Goal: Task Accomplishment & Management: Complete application form

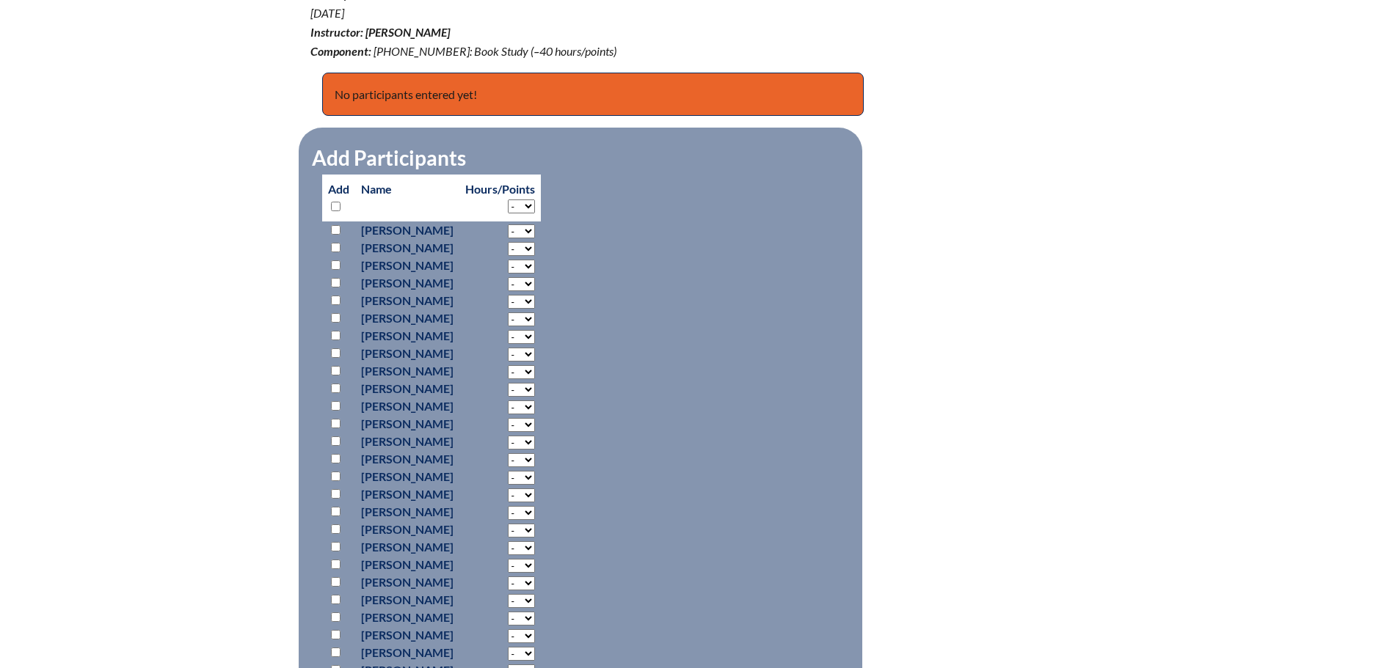
scroll to position [587, 0]
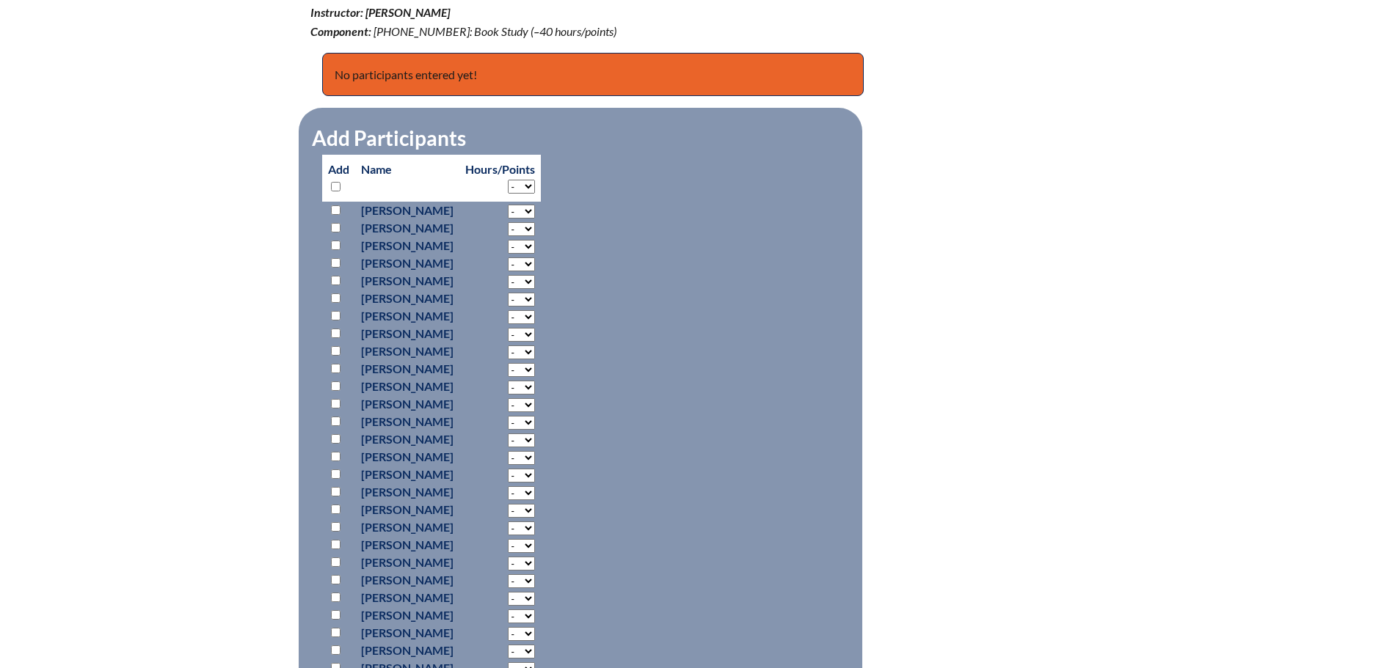
click at [338, 206] on input "checkbox" at bounding box center [336, 210] width 10 height 10
checkbox input "true"
click at [535, 210] on select "- 2 3 4 5 6 7 8 9 10 11 12 13 14 15 16 17 18 19 20 21 22 23 24 25 26 27 28 29 3…" at bounding box center [521, 212] width 27 height 14
select select "15"
click at [535, 205] on select "- 2 3 4 5 6 7 8 9 10 11 12 13 14 15 16 17 18 19 20 21 22 23 24 25 26 27 28 29 3…" at bounding box center [521, 212] width 27 height 14
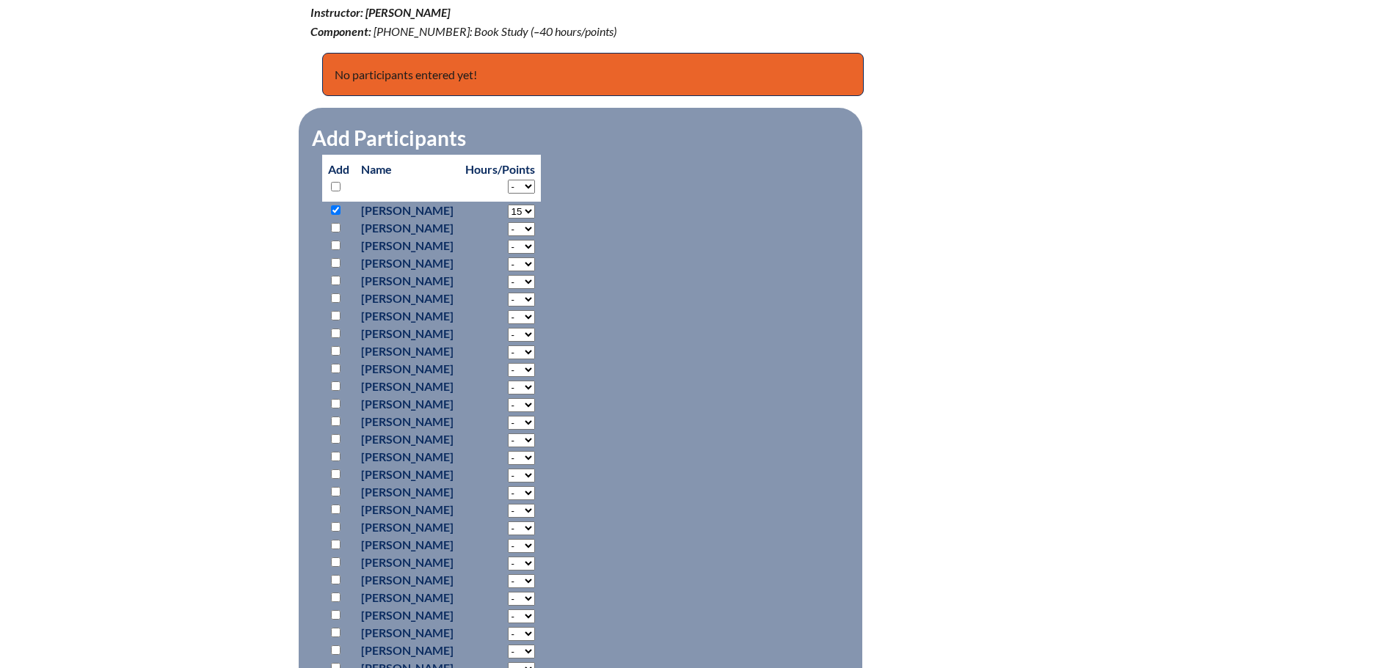
click at [335, 419] on input "checkbox" at bounding box center [336, 422] width 10 height 10
checkbox input "true"
click at [535, 420] on select "- 2 3 4 5 6 7 8 9 10 11 12 13 14 15 16 17 18 19 20 21 22 23 24 25 26 27 28 29 3…" at bounding box center [521, 423] width 27 height 14
select select "15"
click at [535, 416] on select "- 2 3 4 5 6 7 8 9 10 11 12 13 14 15 16 17 18 19 20 21 22 23 24 25 26 27 28 29 3…" at bounding box center [521, 423] width 27 height 14
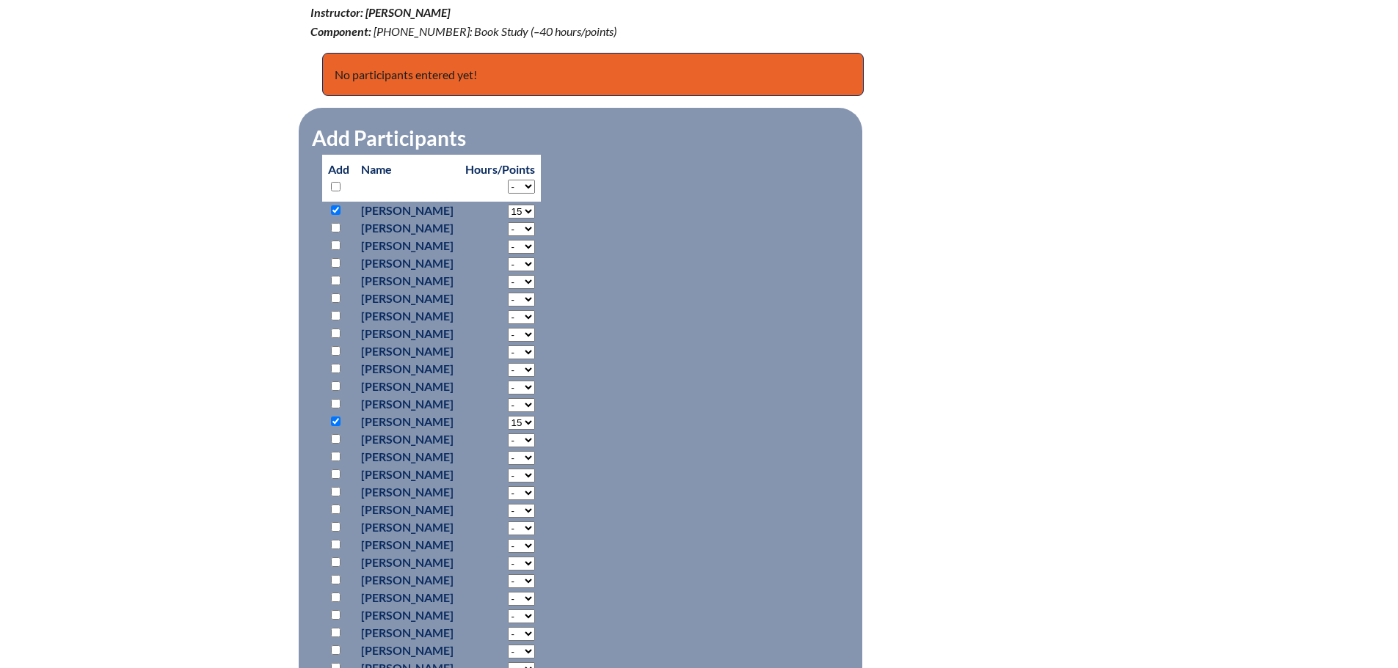
click at [336, 473] on input "checkbox" at bounding box center [336, 475] width 10 height 10
checkbox input "true"
click at [535, 473] on select "- 2 3 4 5 6 7 8 9 10 11 12 13 14 15 16 17 18 19 20 21 22 23 24 25 26 27 28 29 3…" at bounding box center [521, 476] width 27 height 14
select select "15"
click at [535, 469] on select "- 2 3 4 5 6 7 8 9 10 11 12 13 14 15 16 17 18 19 20 21 22 23 24 25 26 27 28 29 3…" at bounding box center [521, 476] width 27 height 14
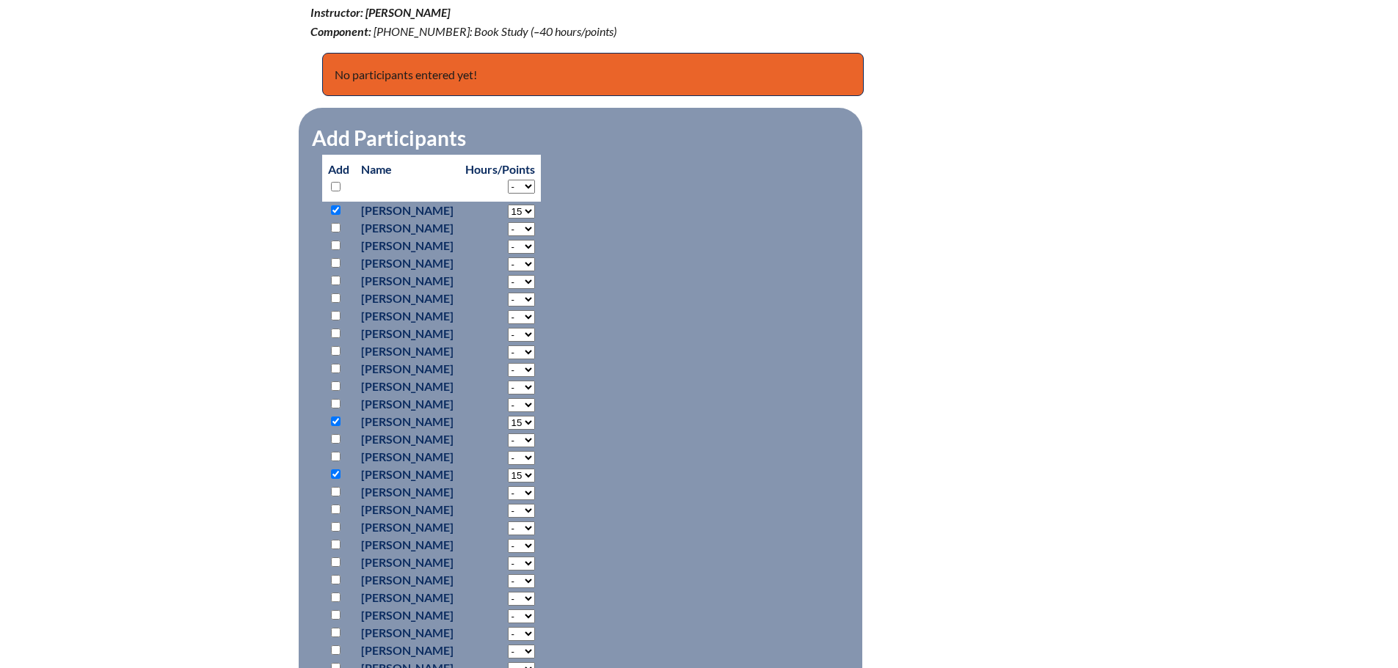
click at [337, 558] on input "checkbox" at bounding box center [336, 563] width 10 height 10
checkbox input "true"
click at [535, 564] on select "- 2 3 4 5 6 7 8 9 10 11 12 13 14 15 16 17 18 19 20 21 22 23 24 25 26 27 28 29 3…" at bounding box center [521, 564] width 27 height 14
select select "15"
click at [535, 557] on select "- 2 3 4 5 6 7 8 9 10 11 12 13 14 15 16 17 18 19 20 21 22 23 24 25 26 27 28 29 3…" at bounding box center [521, 564] width 27 height 14
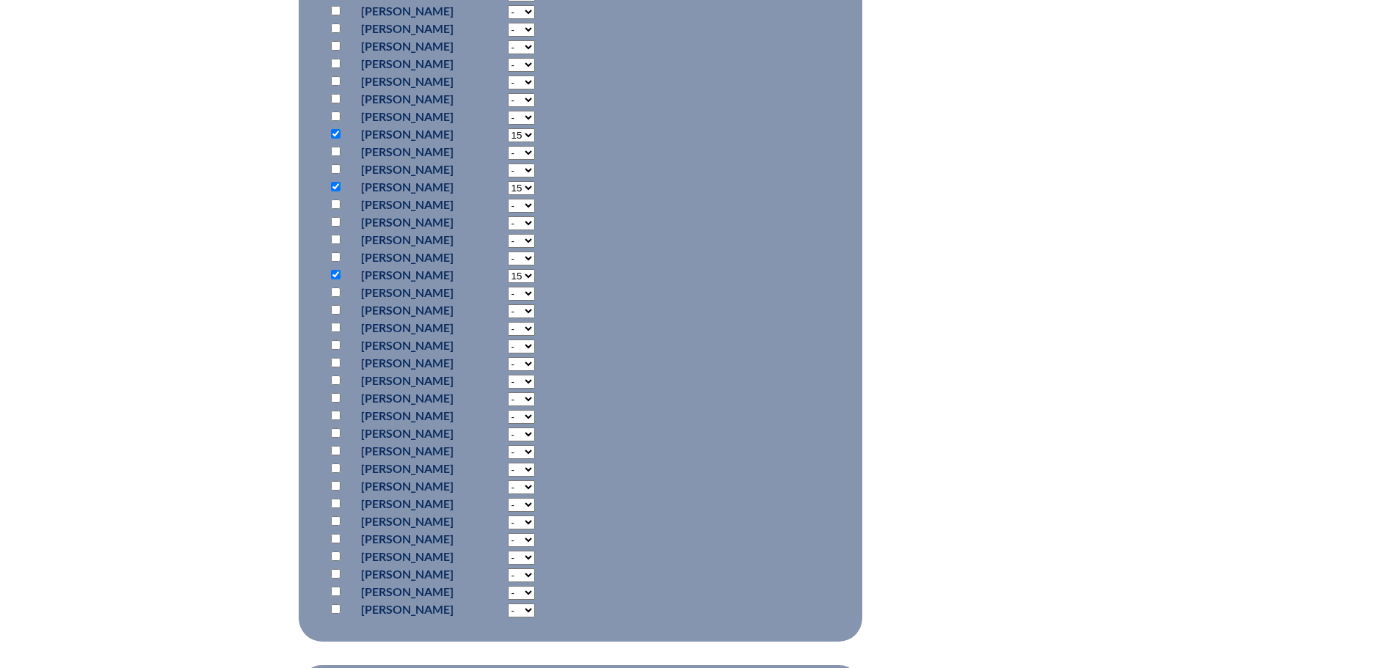
scroll to position [880, 0]
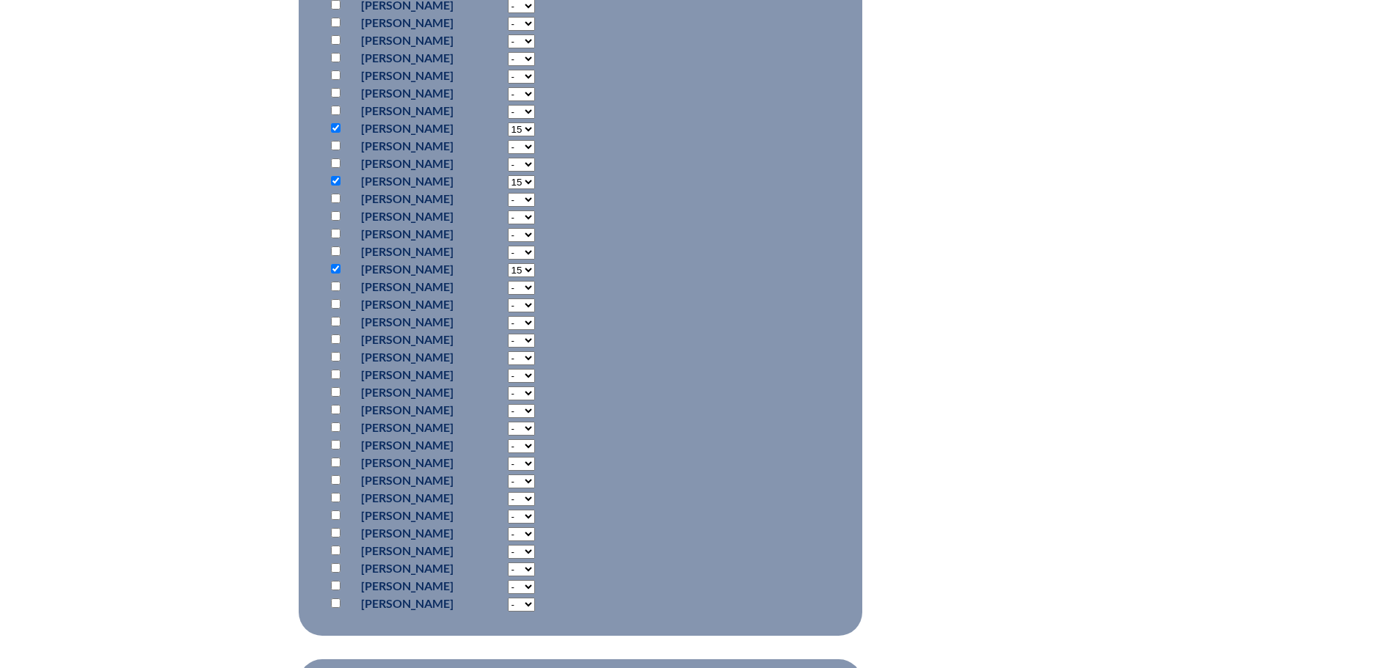
click at [331, 481] on input "checkbox" at bounding box center [336, 480] width 10 height 10
checkbox input "true"
click at [535, 479] on select "- 2 3 4 5 6 7 8 9 10 11 12 13 14 15 16 17 18 19 20 21 22 23 24 25 26 27 28 29 3…" at bounding box center [521, 482] width 27 height 14
select select "15"
click at [535, 475] on select "- 2 3 4 5 6 7 8 9 10 11 12 13 14 15 16 17 18 19 20 21 22 23 24 25 26 27 28 29 3…" at bounding box center [521, 482] width 27 height 14
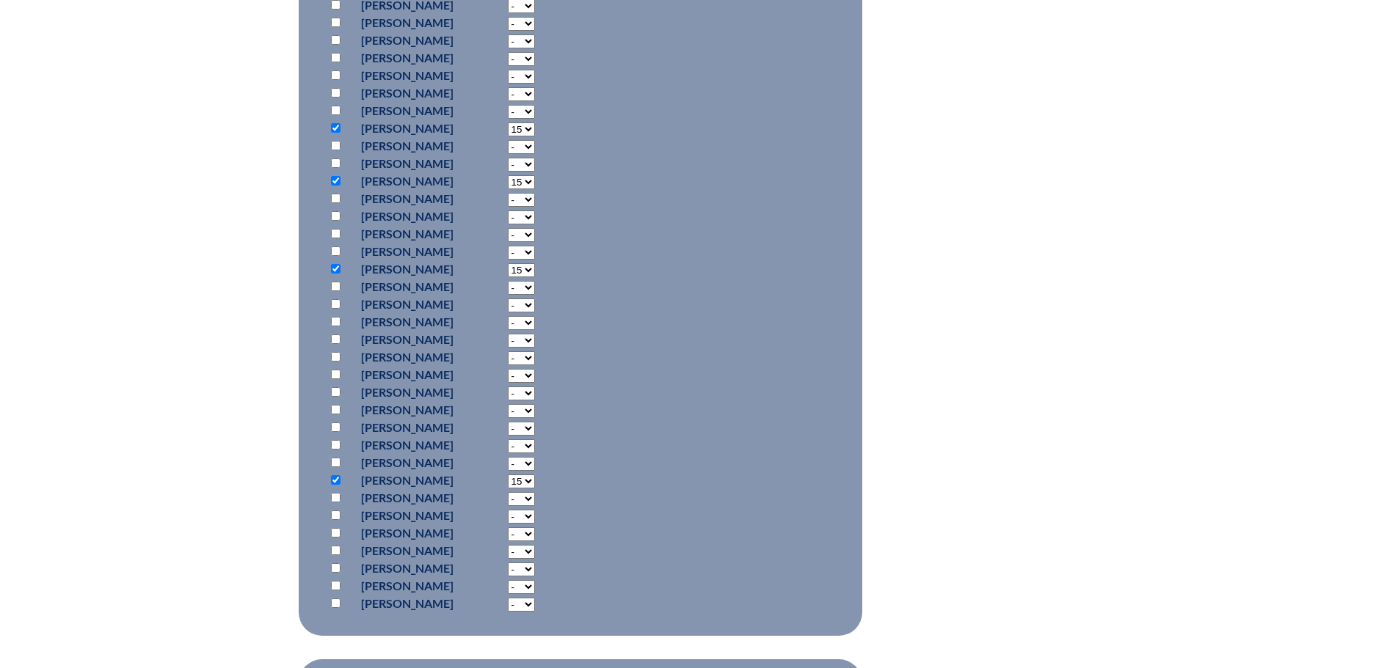
click at [338, 496] on input "checkbox" at bounding box center [336, 498] width 10 height 10
checkbox input "true"
click at [535, 498] on select "- 2 3 4 5 6 7 8 9 10 11 12 13 14 15 16 17 18 19 20 21 22 23 24 25 26 27 28 29 3…" at bounding box center [521, 499] width 27 height 14
select select "15"
click at [535, 492] on select "- 2 3 4 5 6 7 8 9 10 11 12 13 14 15 16 17 18 19 20 21 22 23 24 25 26 27 28 29 3…" at bounding box center [521, 499] width 27 height 14
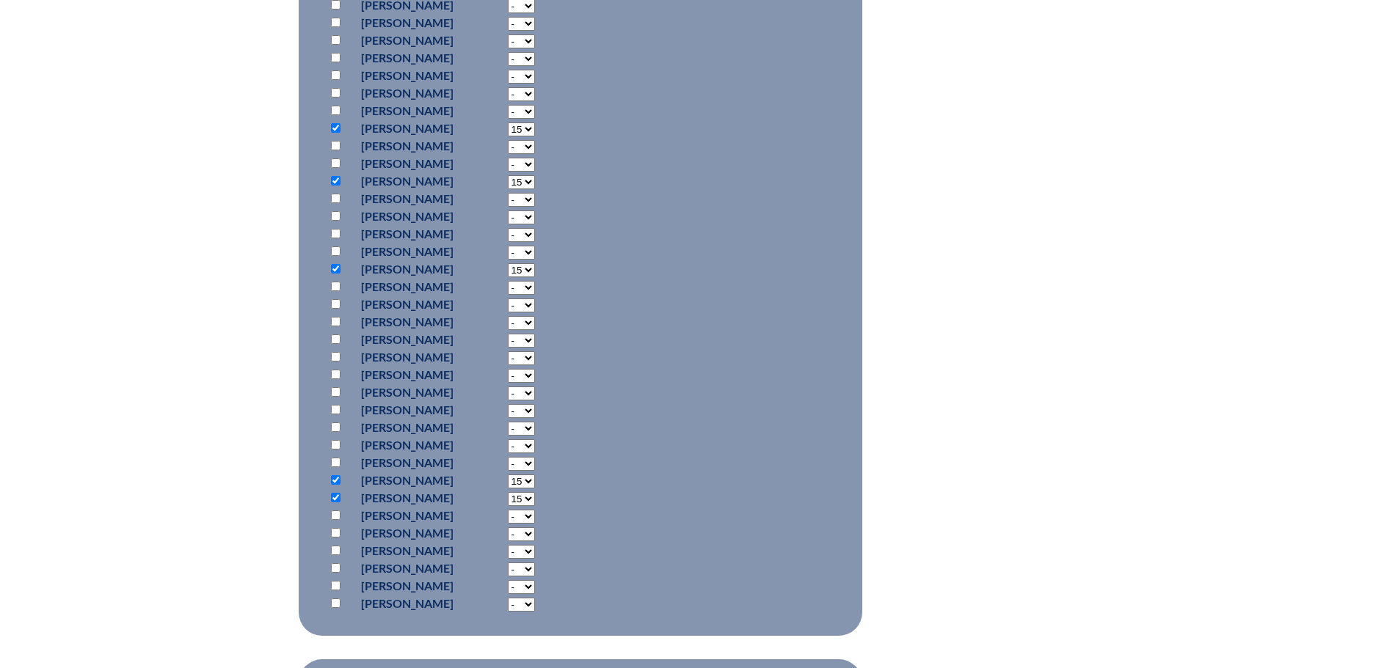
click at [338, 441] on input "checkbox" at bounding box center [336, 445] width 10 height 10
checkbox input "true"
click at [535, 442] on select "- 2 3 4 5 6 7 8 9 10 11 12 13 14 15 16 17 18 19 20 21 22 23 24 25 26 27 28 29 3…" at bounding box center [521, 446] width 27 height 14
select select "15"
click at [535, 439] on select "- 2 3 4 5 6 7 8 9 10 11 12 13 14 15 16 17 18 19 20 21 22 23 24 25 26 27 28 29 3…" at bounding box center [521, 446] width 27 height 14
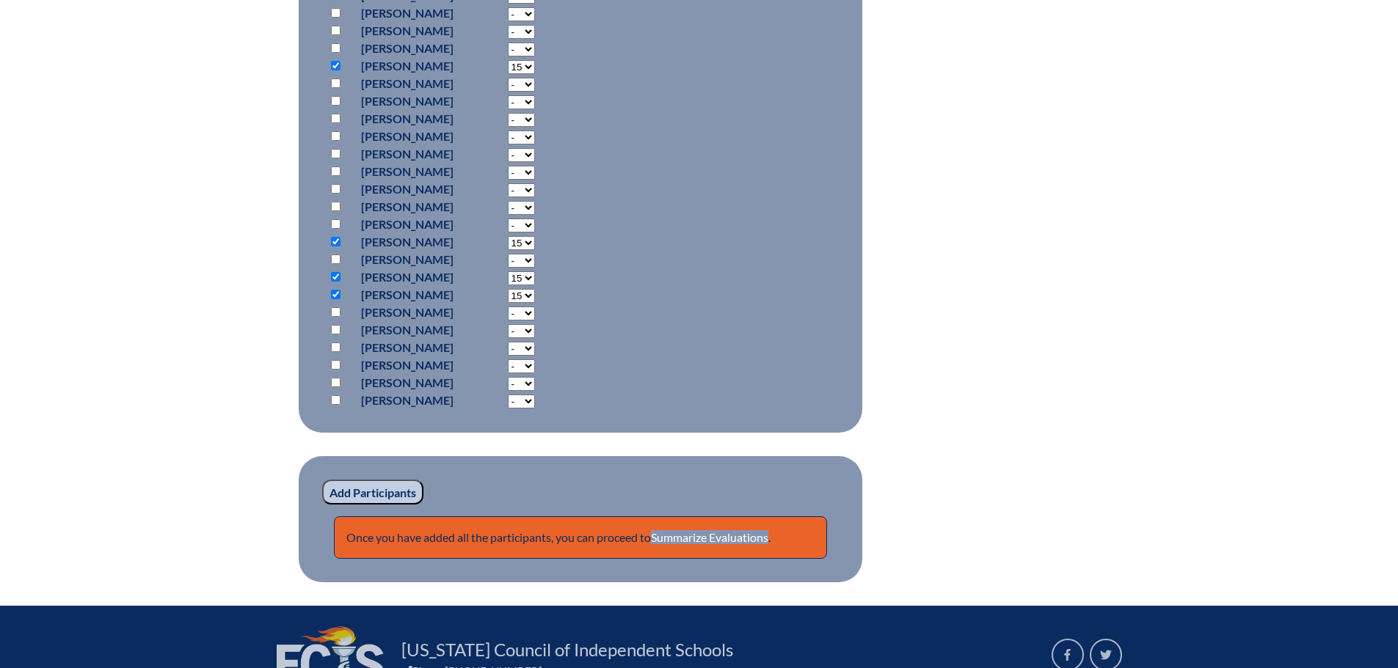
scroll to position [1101, 0]
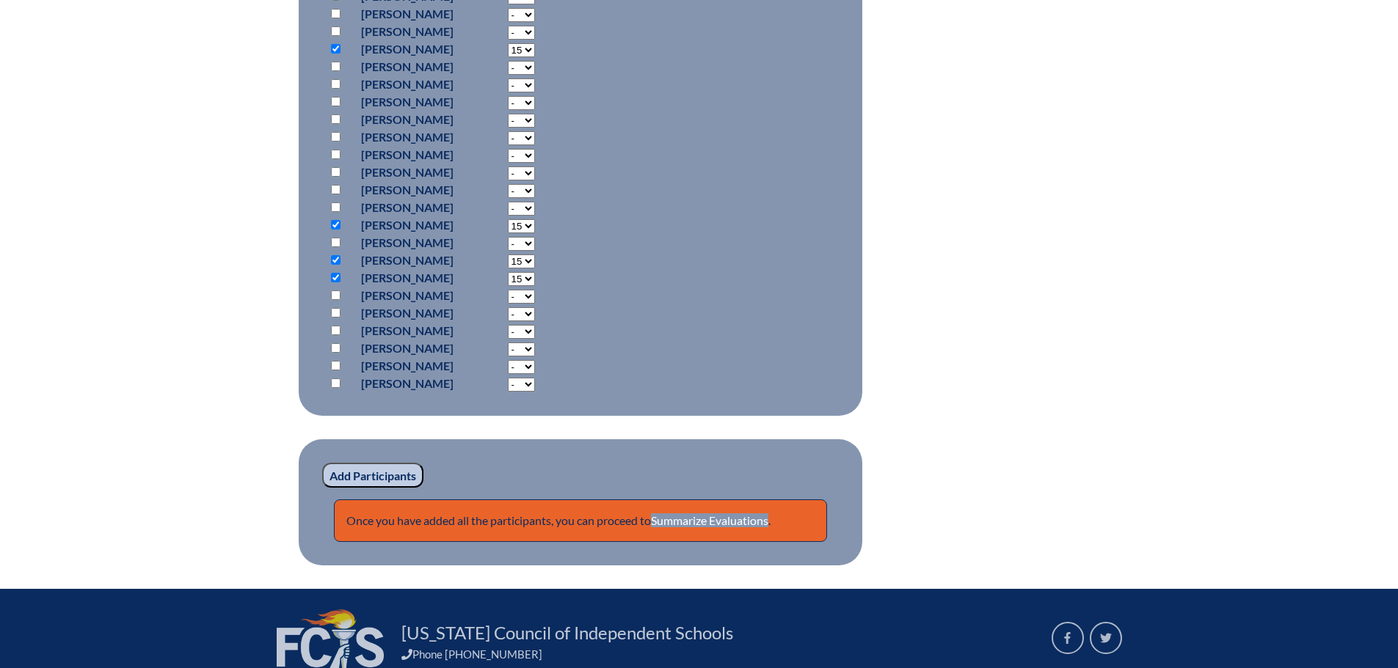
click at [367, 467] on input "Add Participants" at bounding box center [372, 475] width 101 height 25
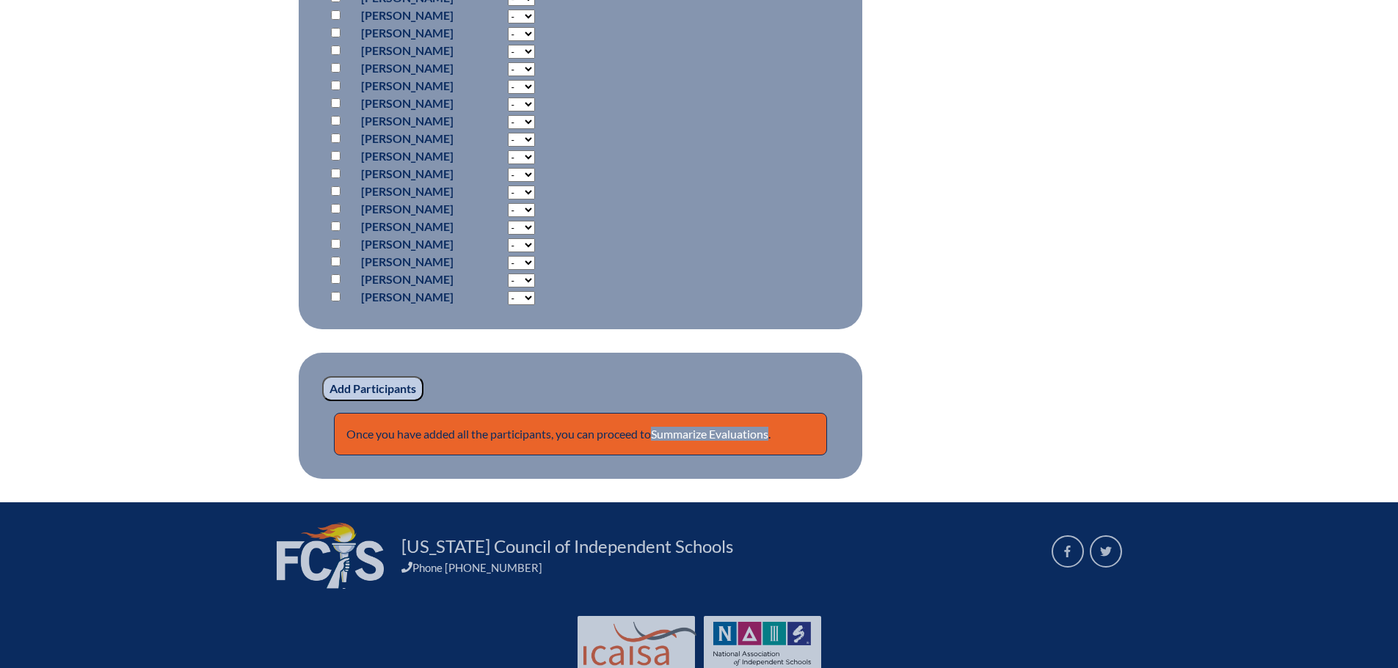
scroll to position [1329, 0]
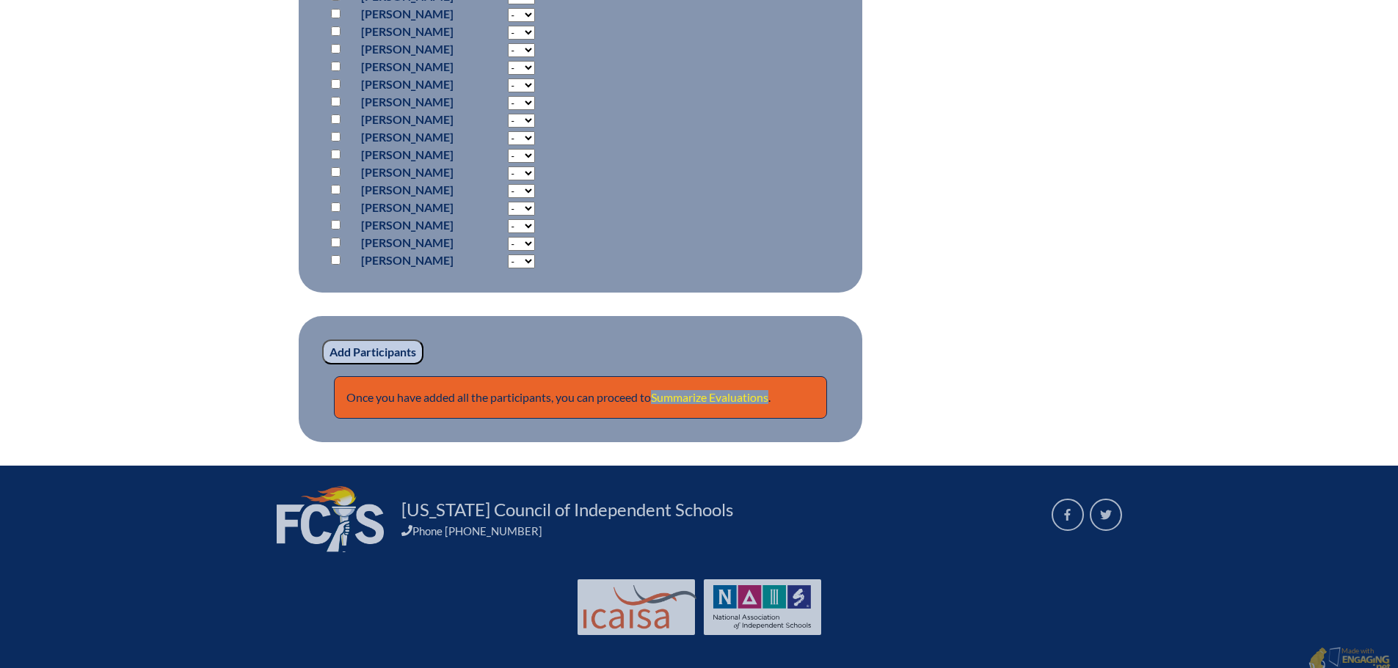
click at [721, 393] on link "Summarize Evaluations" at bounding box center [709, 397] width 117 height 14
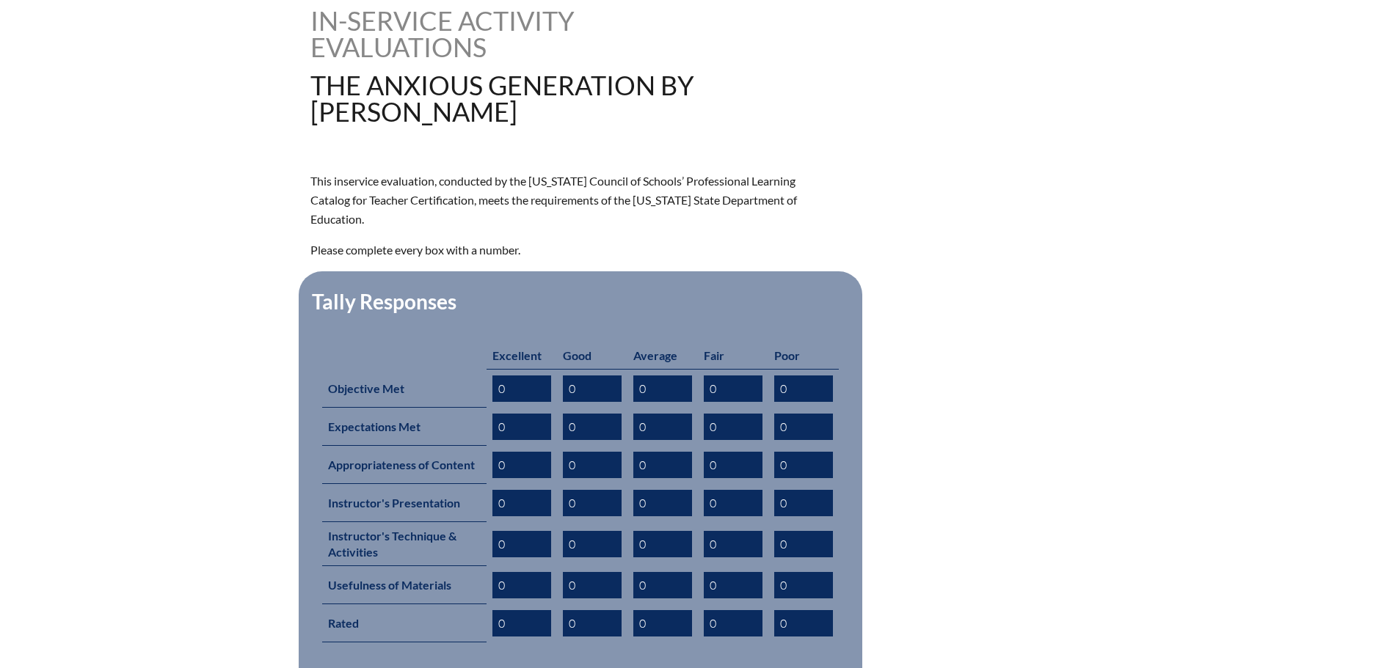
scroll to position [514, 0]
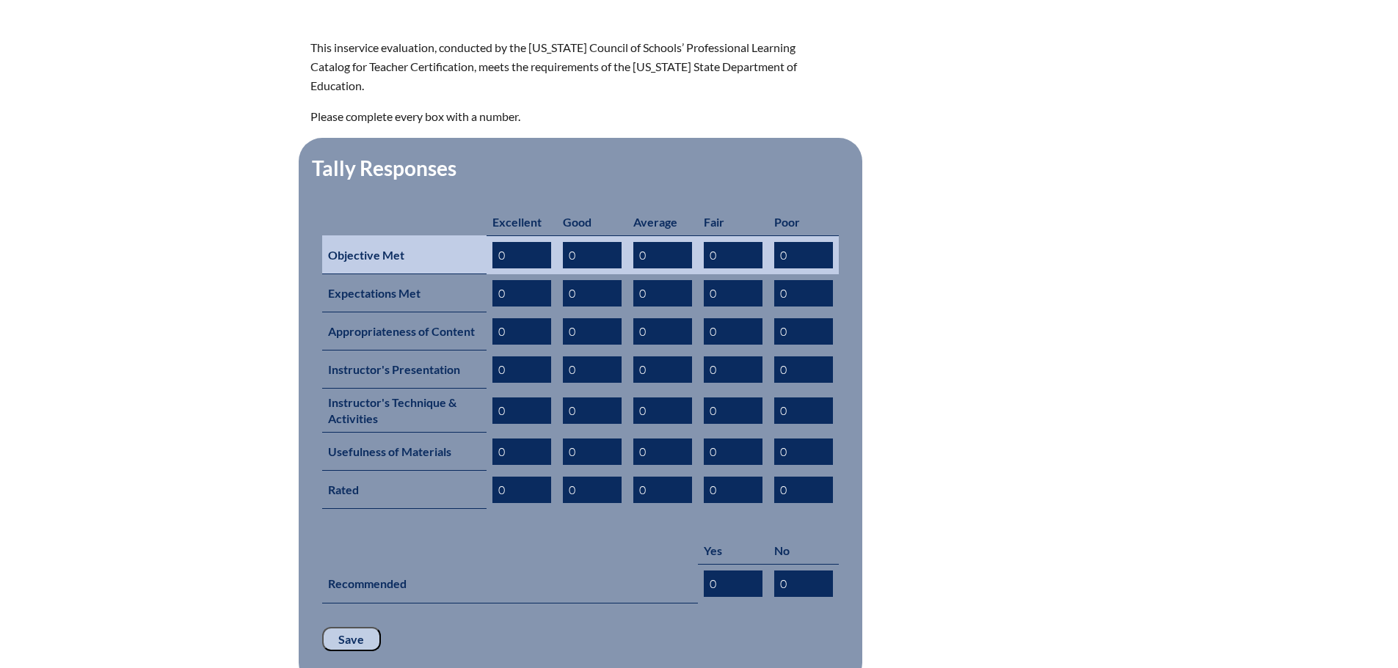
drag, startPoint x: 508, startPoint y: 233, endPoint x: 486, endPoint y: 233, distance: 22.7
click at [486, 236] on td "0" at bounding box center [521, 255] width 70 height 39
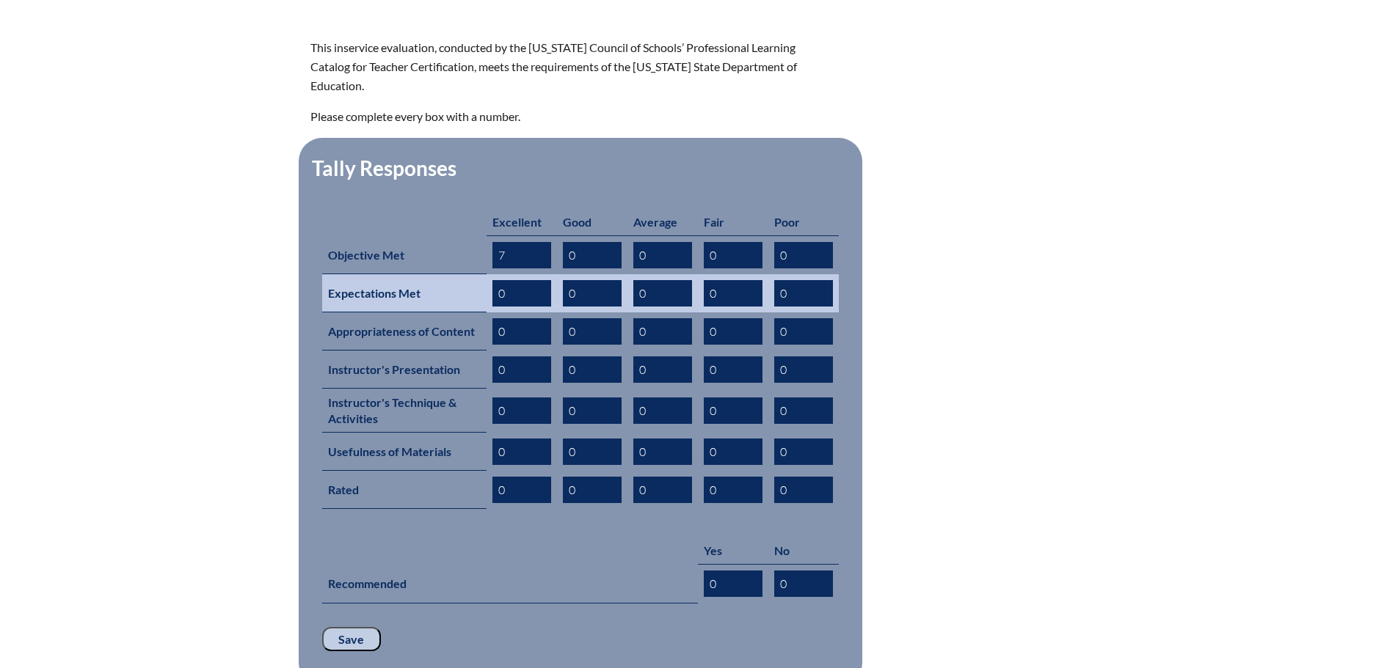
type input "7"
drag, startPoint x: 507, startPoint y: 274, endPoint x: 493, endPoint y: 274, distance: 14.0
click at [493, 280] on input "0" at bounding box center [521, 293] width 59 height 26
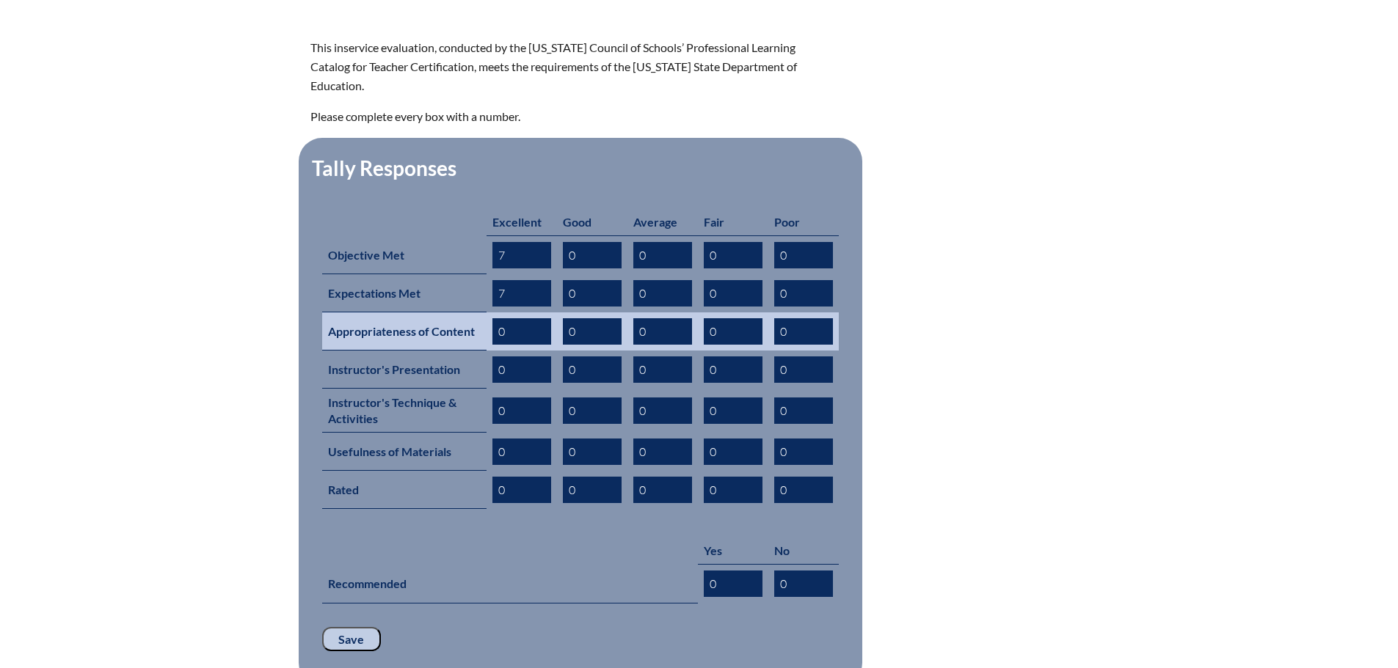
type input "7"
drag, startPoint x: 508, startPoint y: 310, endPoint x: 485, endPoint y: 305, distance: 23.9
click at [485, 313] on tr "Appropriateness of Content 0 0 0 0 0" at bounding box center [580, 332] width 517 height 38
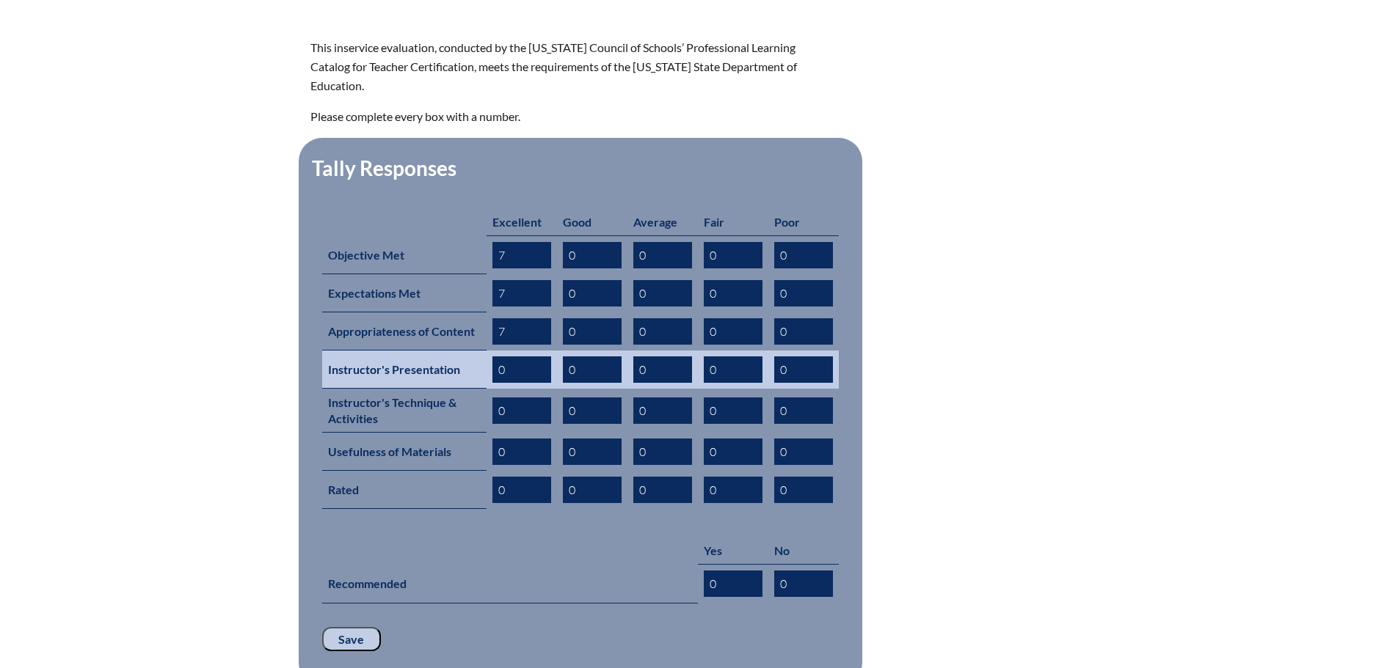
type input "7"
drag, startPoint x: 500, startPoint y: 347, endPoint x: 475, endPoint y: 341, distance: 25.6
click at [475, 351] on tr "Instructor's Presentation 0 0 0 0 0" at bounding box center [580, 370] width 517 height 38
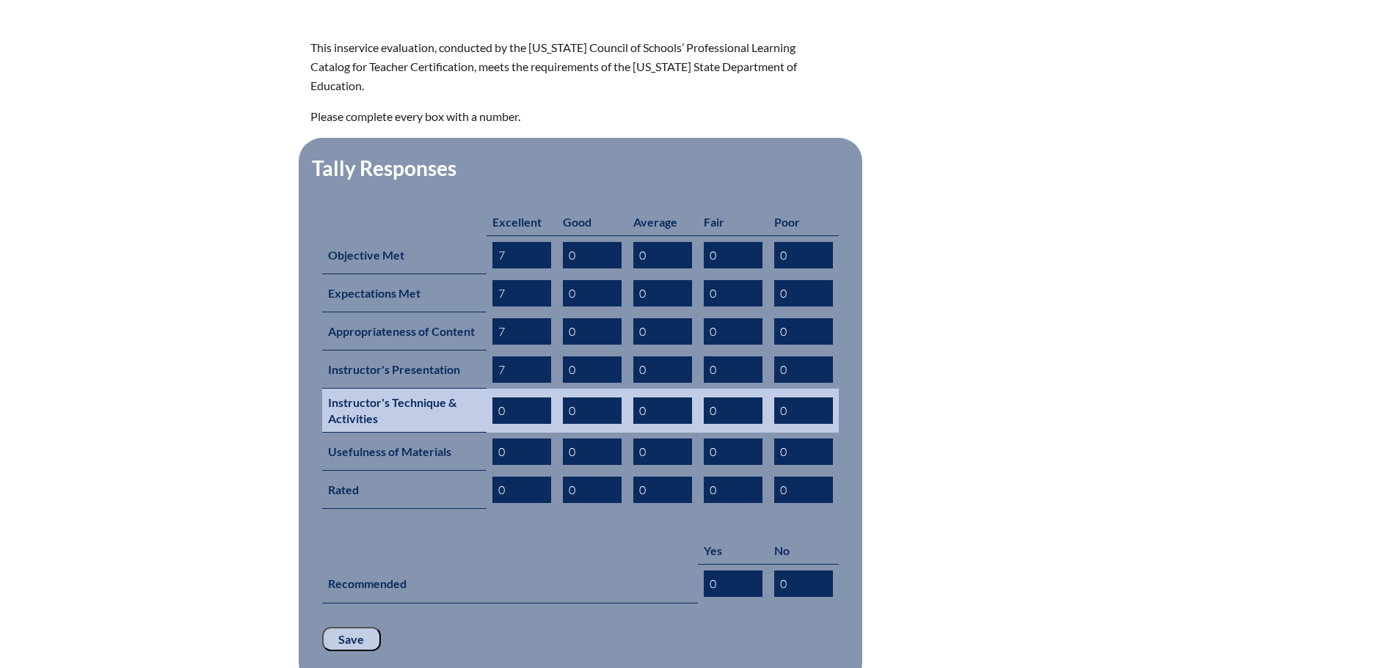
type input "7"
drag, startPoint x: 509, startPoint y: 388, endPoint x: 492, endPoint y: 387, distance: 16.9
click at [492, 398] on input "0" at bounding box center [521, 411] width 59 height 26
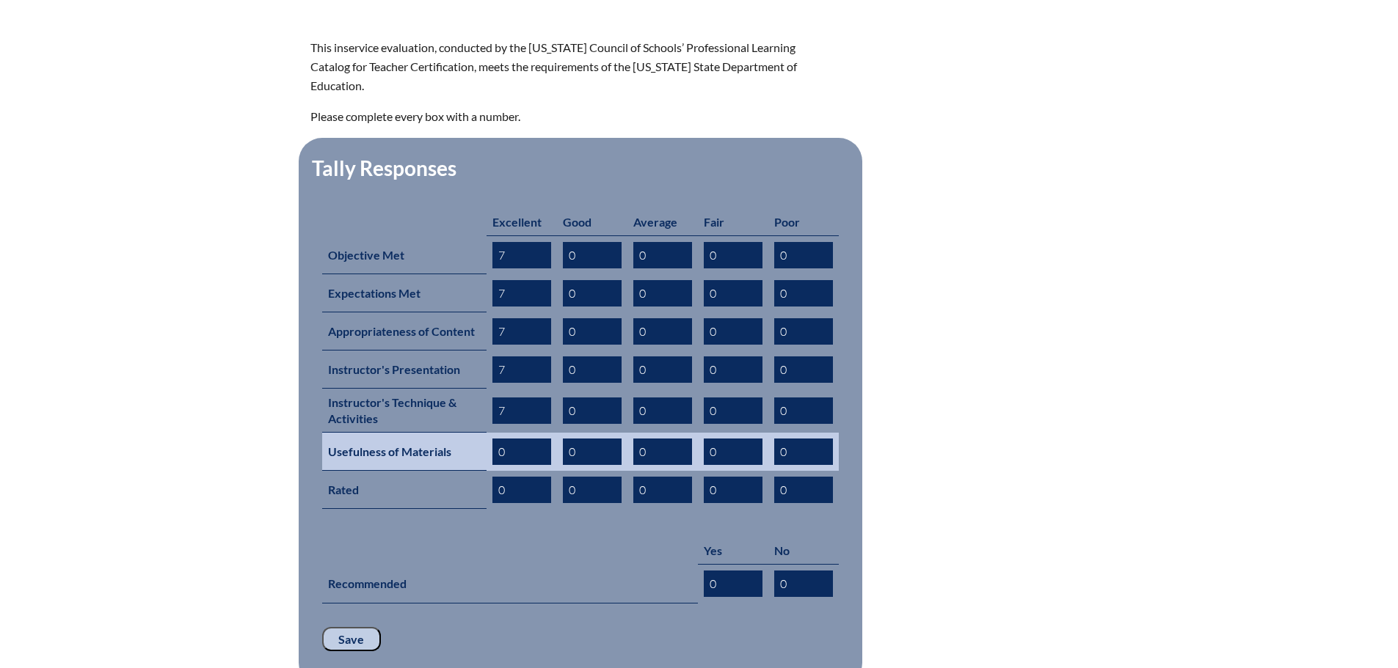
type input "7"
drag, startPoint x: 508, startPoint y: 428, endPoint x: 497, endPoint y: 426, distance: 10.5
click at [497, 439] on input "0" at bounding box center [521, 452] width 59 height 26
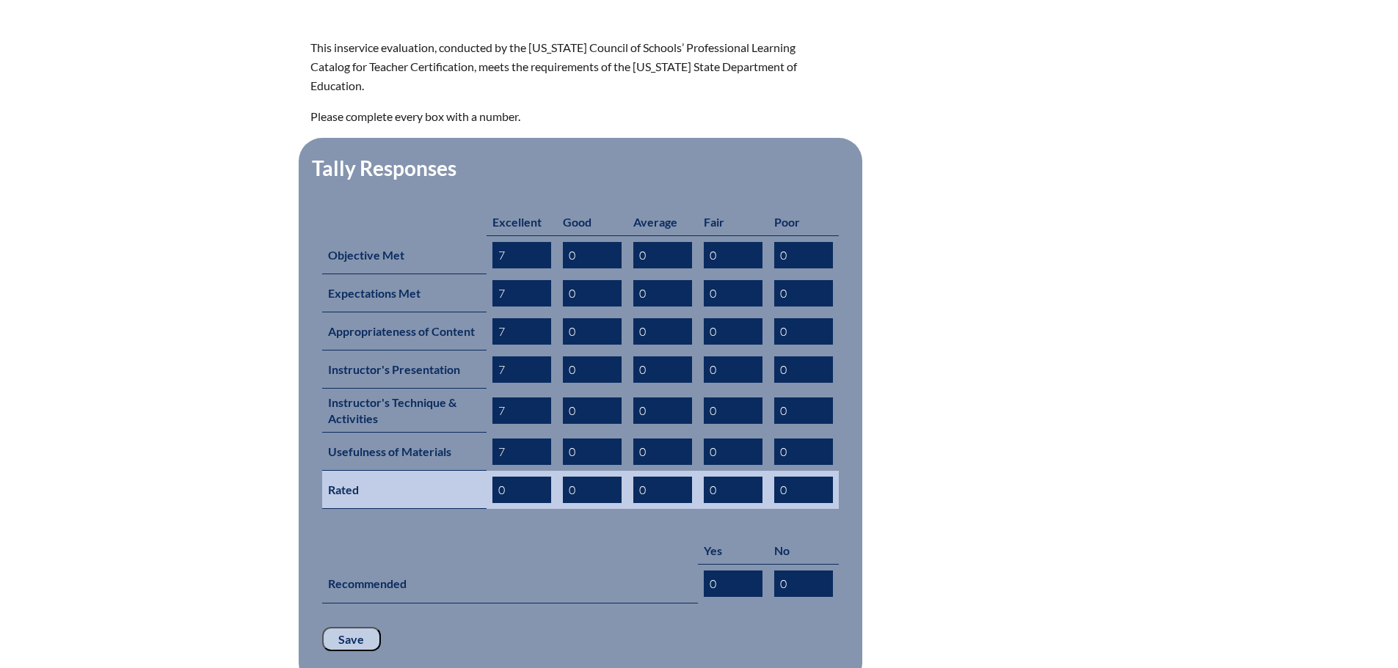
type input "7"
drag, startPoint x: 508, startPoint y: 462, endPoint x: 489, endPoint y: 462, distance: 18.3
click at [489, 471] on td "0" at bounding box center [521, 490] width 70 height 38
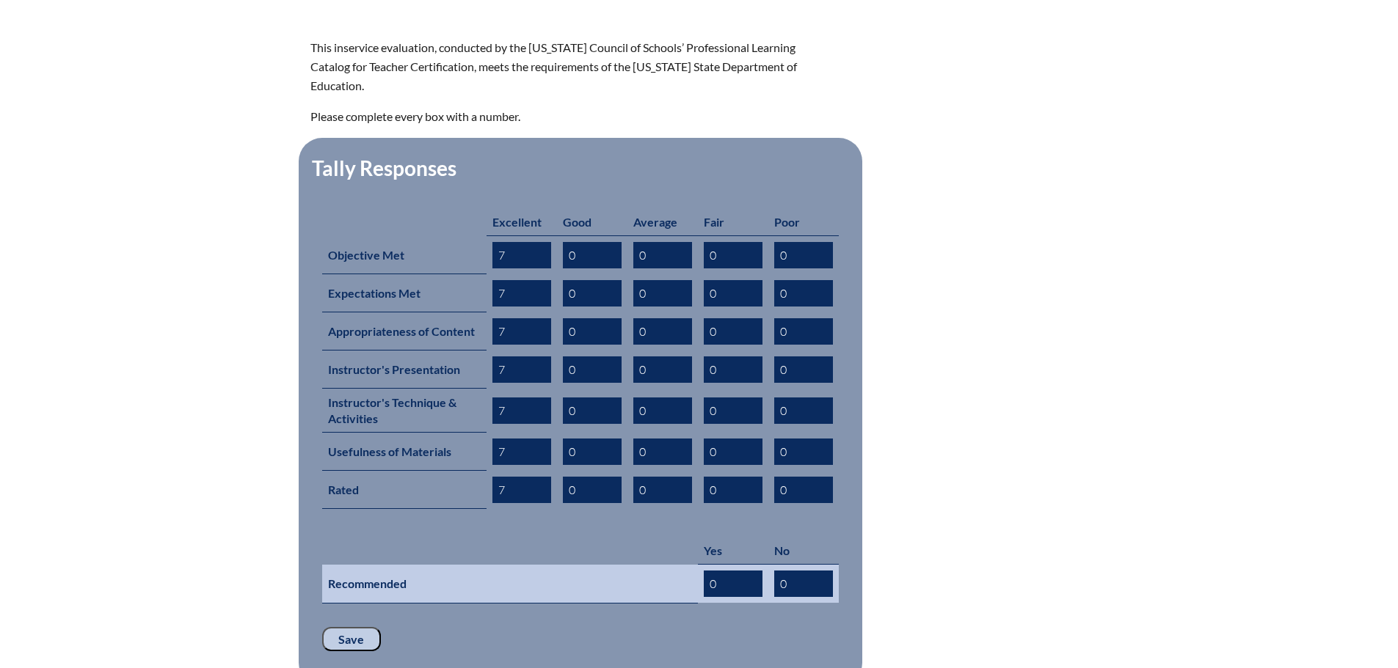
type input "7"
drag, startPoint x: 715, startPoint y: 559, endPoint x: 698, endPoint y: 555, distance: 17.3
click at [698, 565] on td "0" at bounding box center [733, 584] width 70 height 39
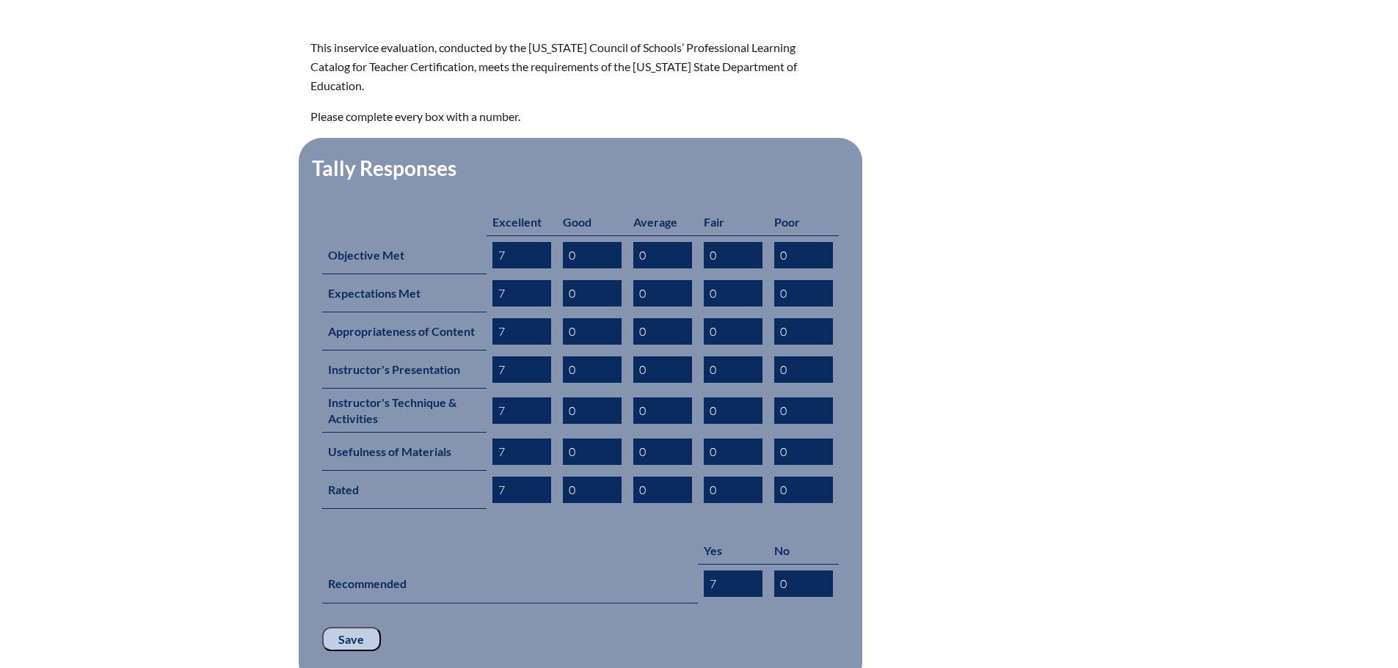
type input "7"
click at [346, 627] on input "Save" at bounding box center [351, 639] width 59 height 25
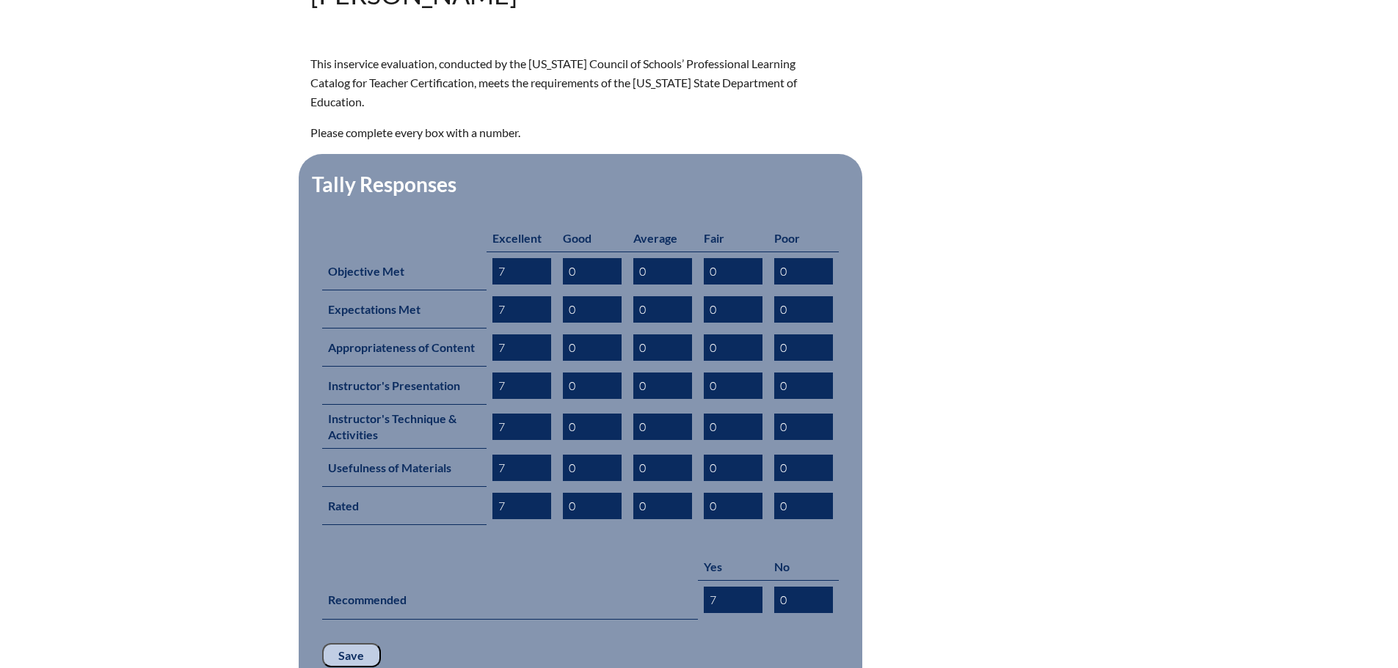
scroll to position [734, 0]
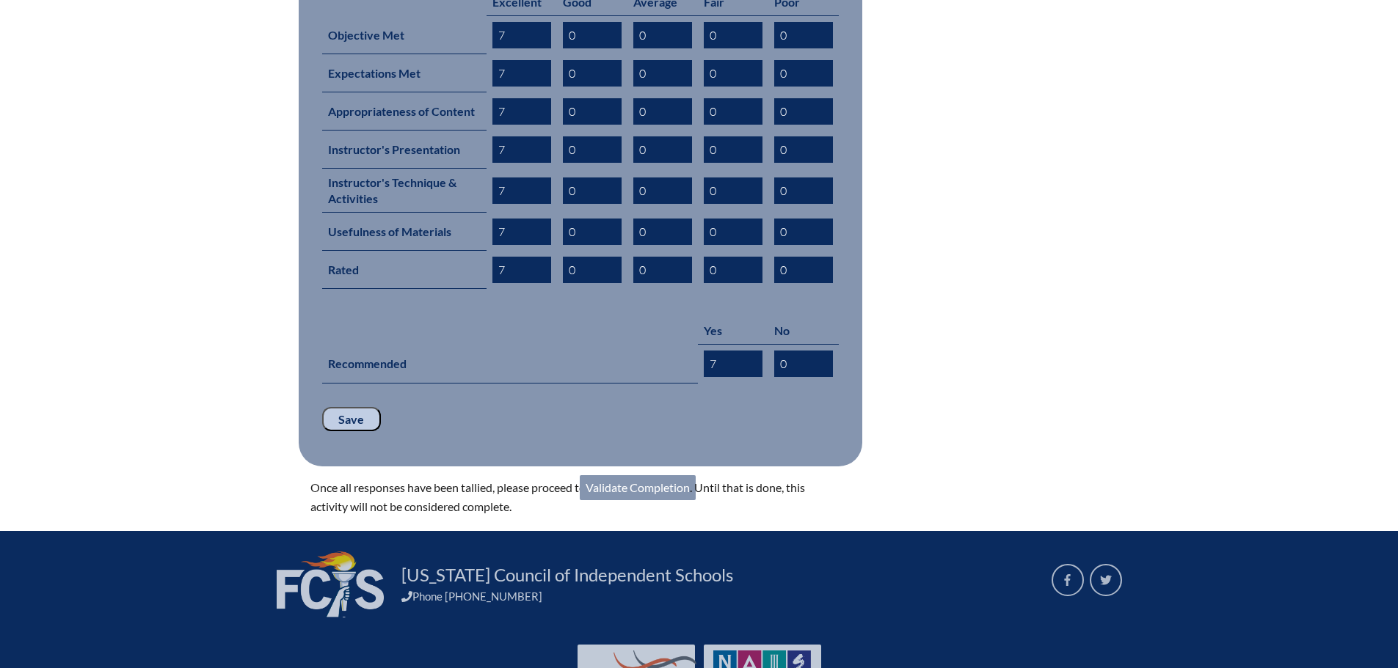
click at [632, 475] on link "Validate Completion" at bounding box center [638, 487] width 116 height 25
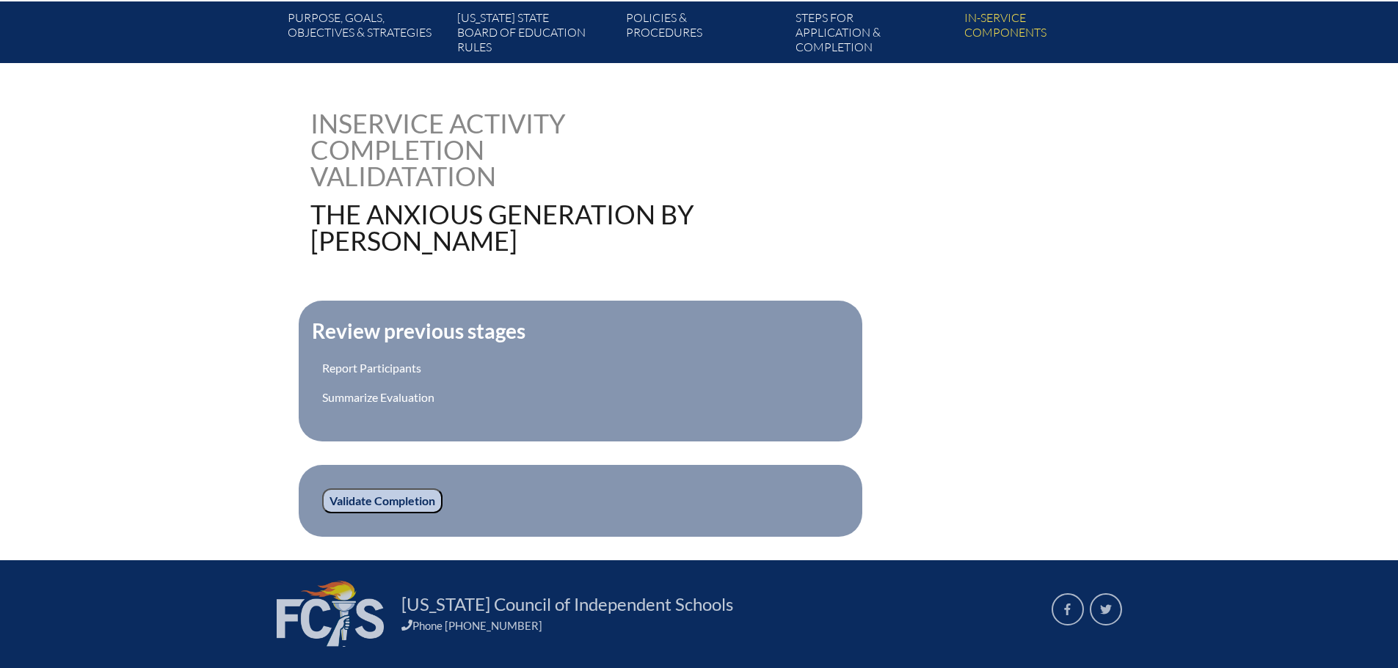
scroll to position [293, 0]
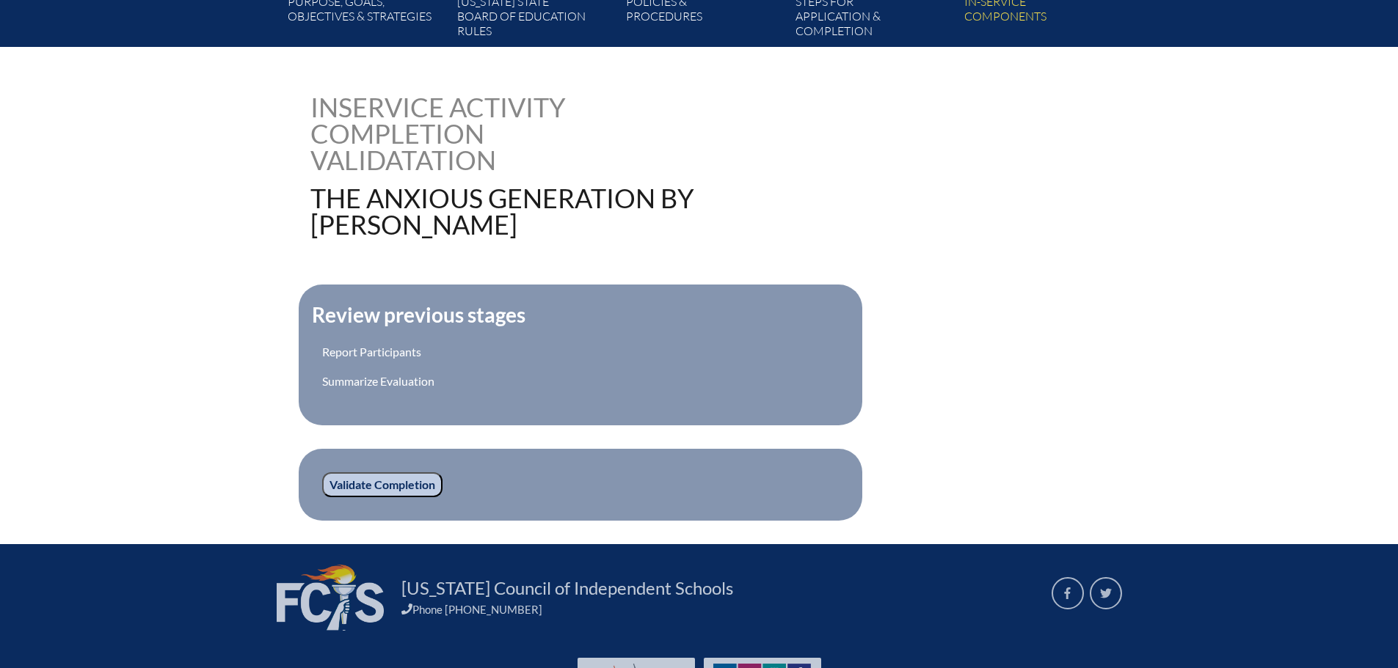
click at [351, 479] on input "Validate Completion" at bounding box center [382, 485] width 120 height 25
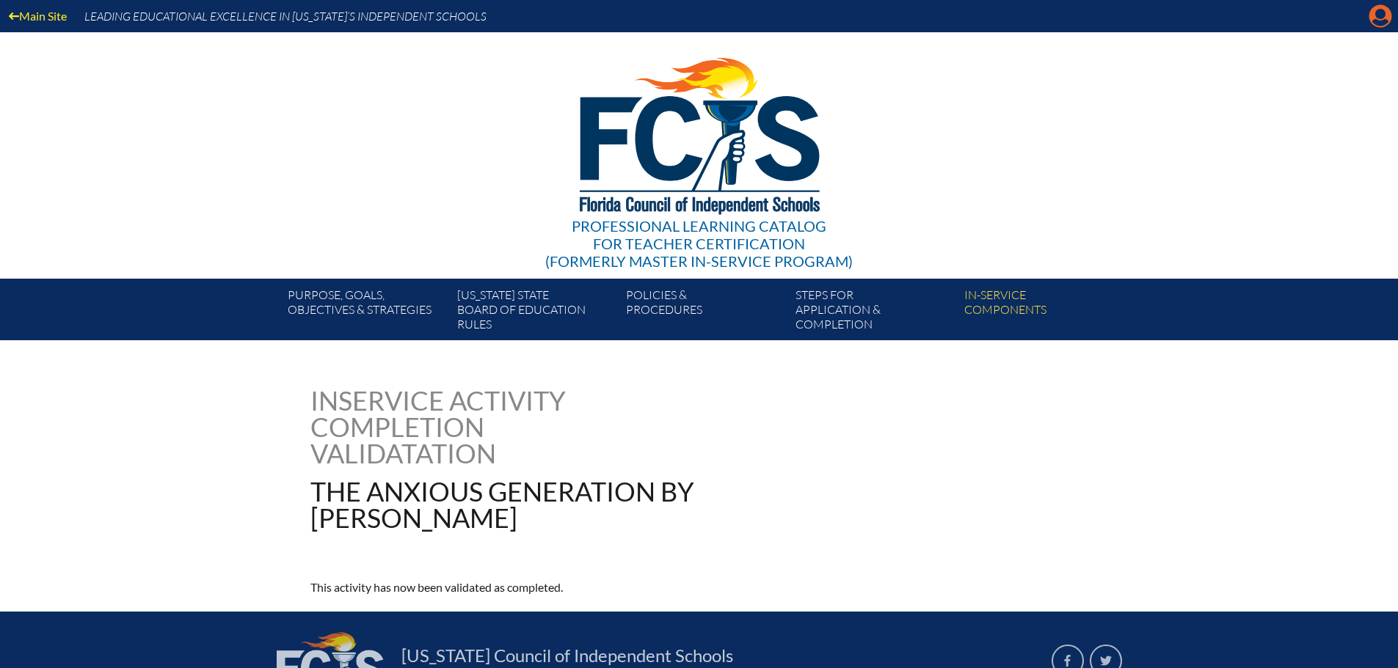
click at [1380, 26] on icon at bounding box center [1380, 16] width 23 height 23
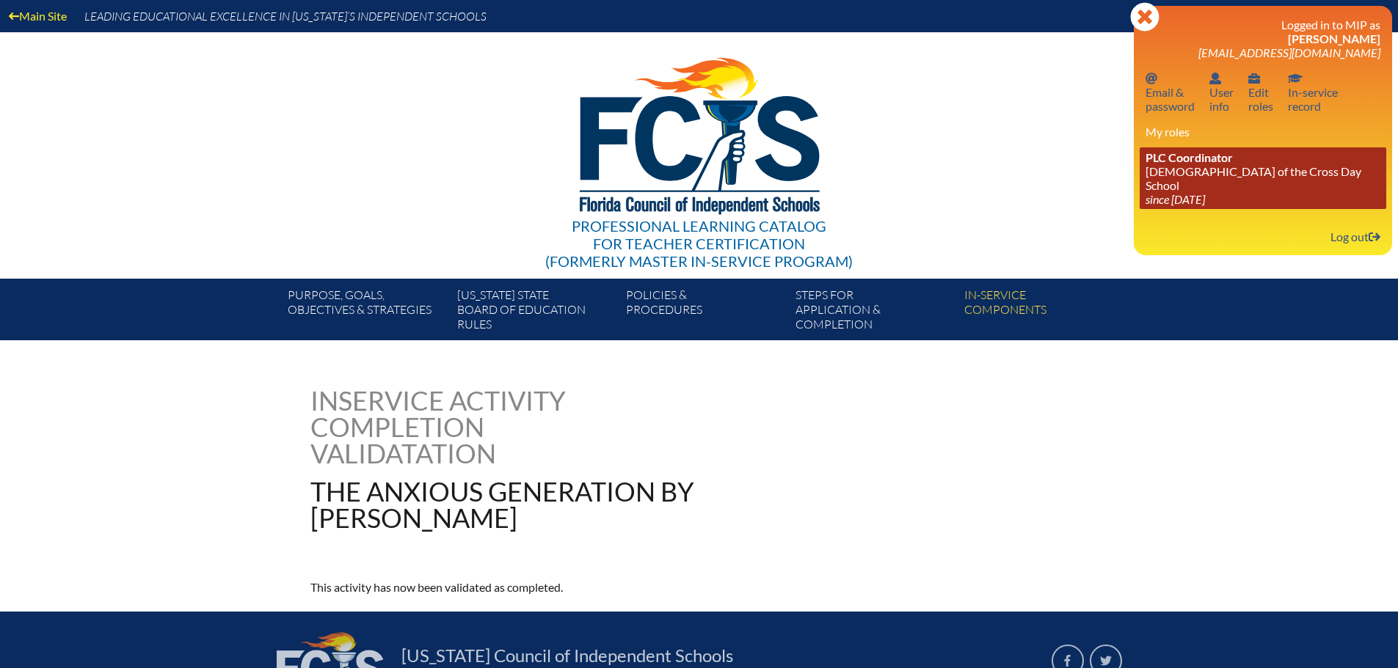
click at [1179, 166] on link "PLC Coordinator [DEMOGRAPHIC_DATA][GEOGRAPHIC_DATA] since [DATE]" at bounding box center [1262, 178] width 247 height 62
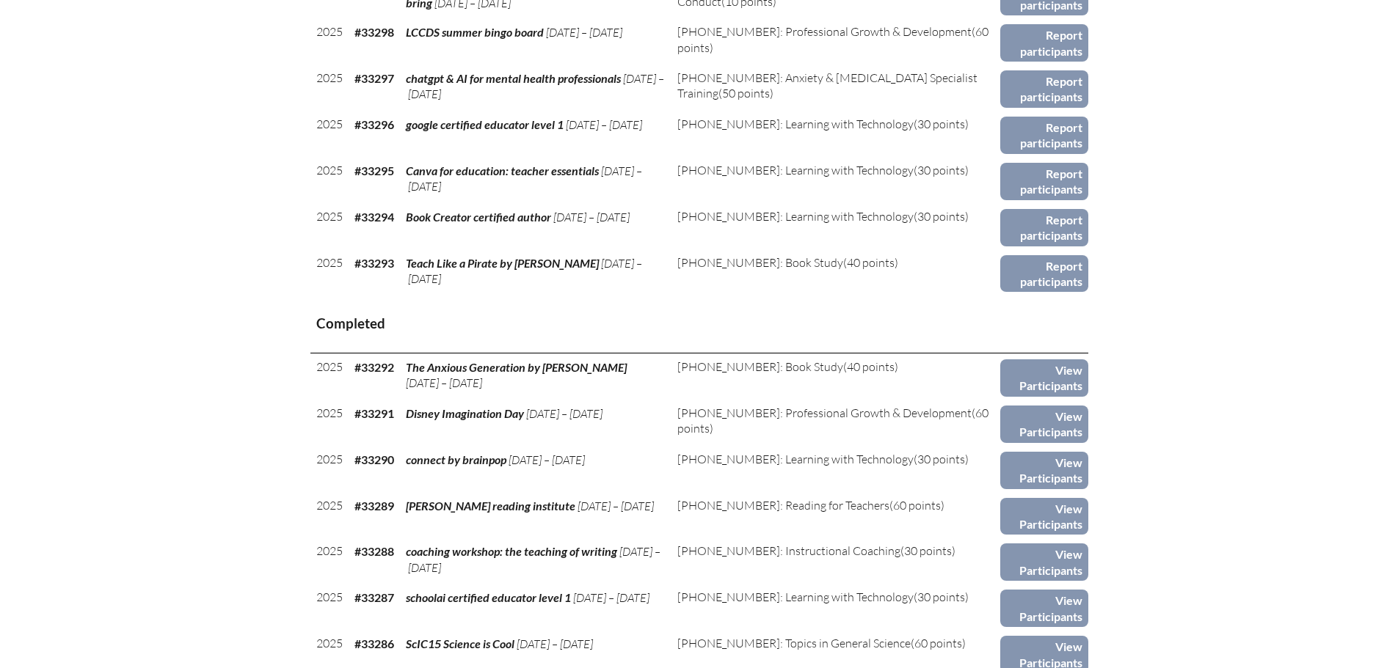
scroll to position [1394, 0]
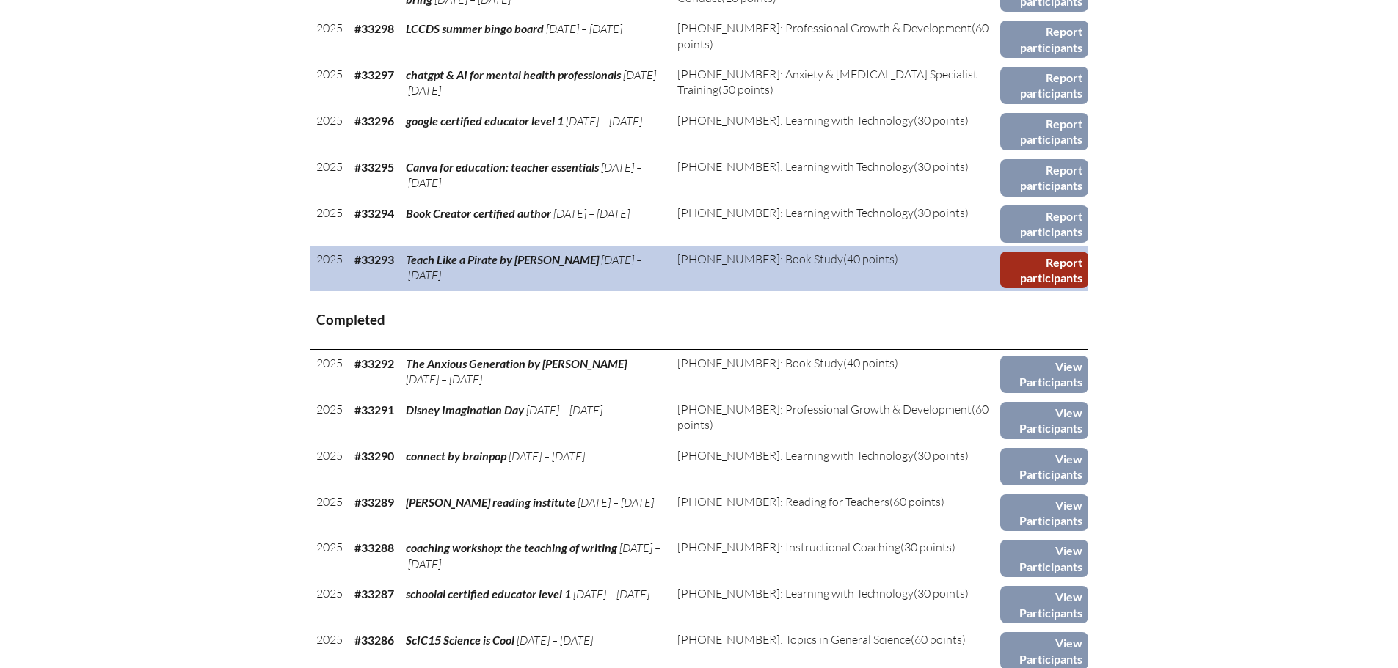
click at [1053, 269] on link "Report participants" at bounding box center [1043, 270] width 87 height 37
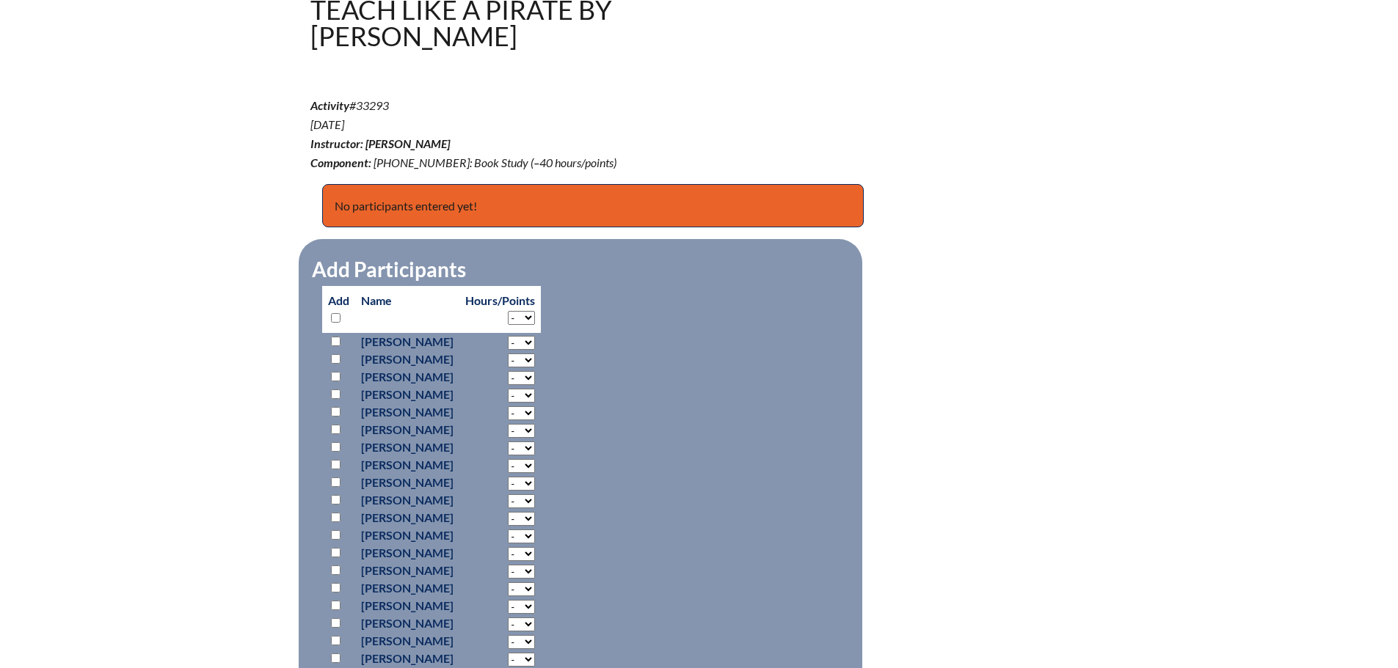
scroll to position [660, 0]
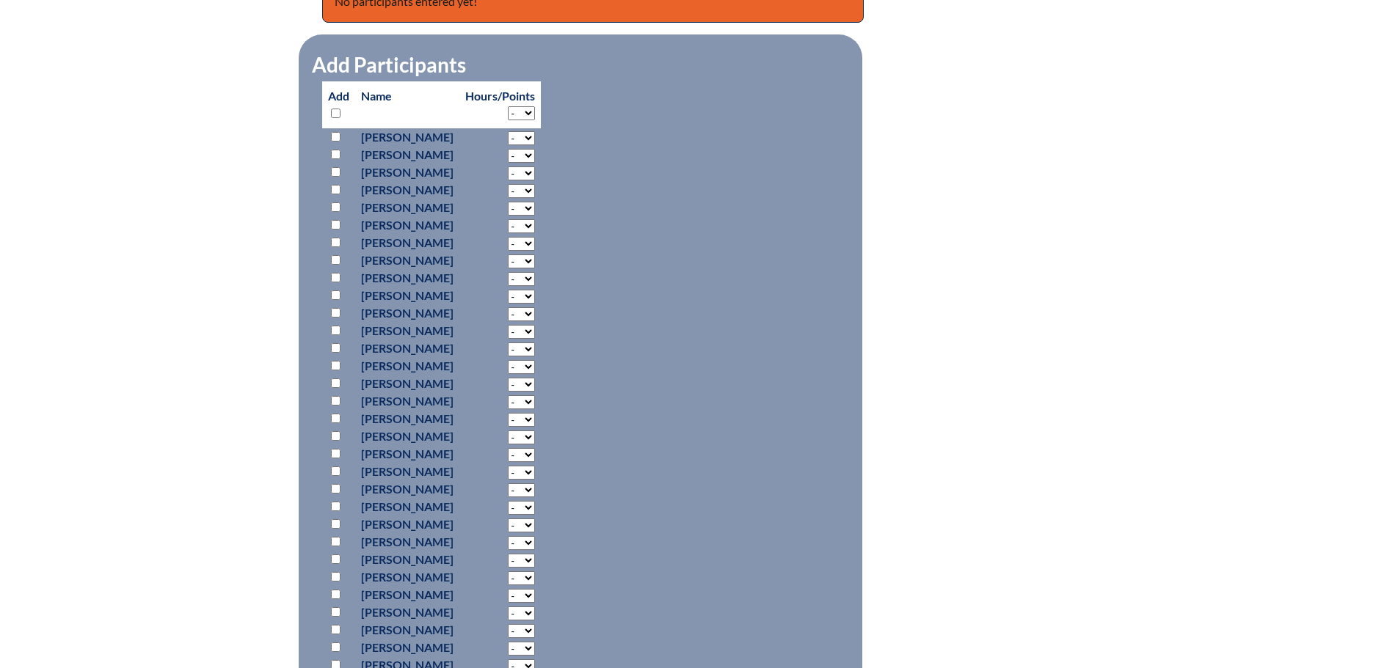
click at [335, 136] on input "checkbox" at bounding box center [336, 137] width 10 height 10
checkbox input "true"
click at [535, 138] on select "- 2 3 4 5 6 7 8 9 10 11 12 13 14 15 16 17 18 19 20 21 22 23 24 25 26 27 28 29 3…" at bounding box center [521, 138] width 27 height 14
select select "7"
click at [535, 131] on select "- 2 3 4 5 6 7 8 9 10 11 12 13 14 15 16 17 18 19 20 21 22 23 24 25 26 27 28 29 3…" at bounding box center [521, 138] width 27 height 14
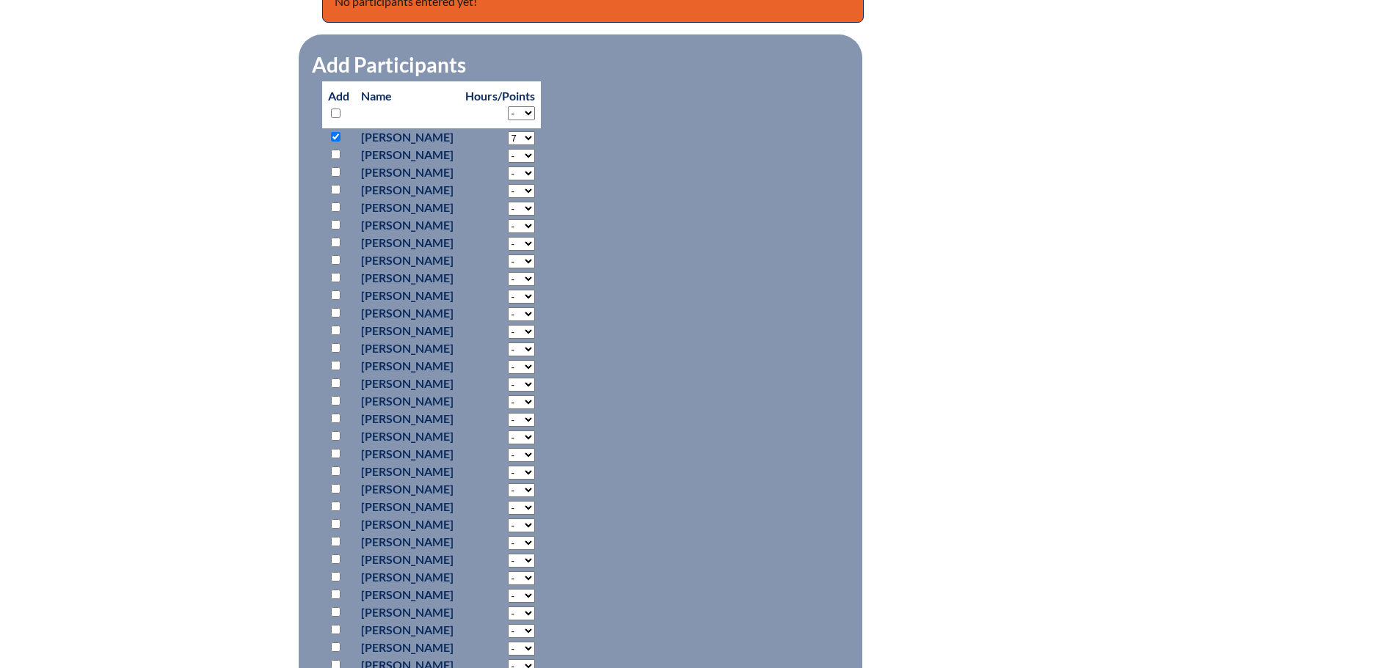
click at [340, 152] on input "checkbox" at bounding box center [336, 155] width 10 height 10
checkbox input "true"
click at [535, 154] on select "- 2 3 4 5 6 7 8 9 10 11 12 13 14 15 16 17 18 19 20 21 22 23 24 25 26 27 28 29 3…" at bounding box center [521, 156] width 27 height 14
select select "7"
click at [535, 149] on select "- 2 3 4 5 6 7 8 9 10 11 12 13 14 15 16 17 18 19 20 21 22 23 24 25 26 27 28 29 3…" at bounding box center [521, 156] width 27 height 14
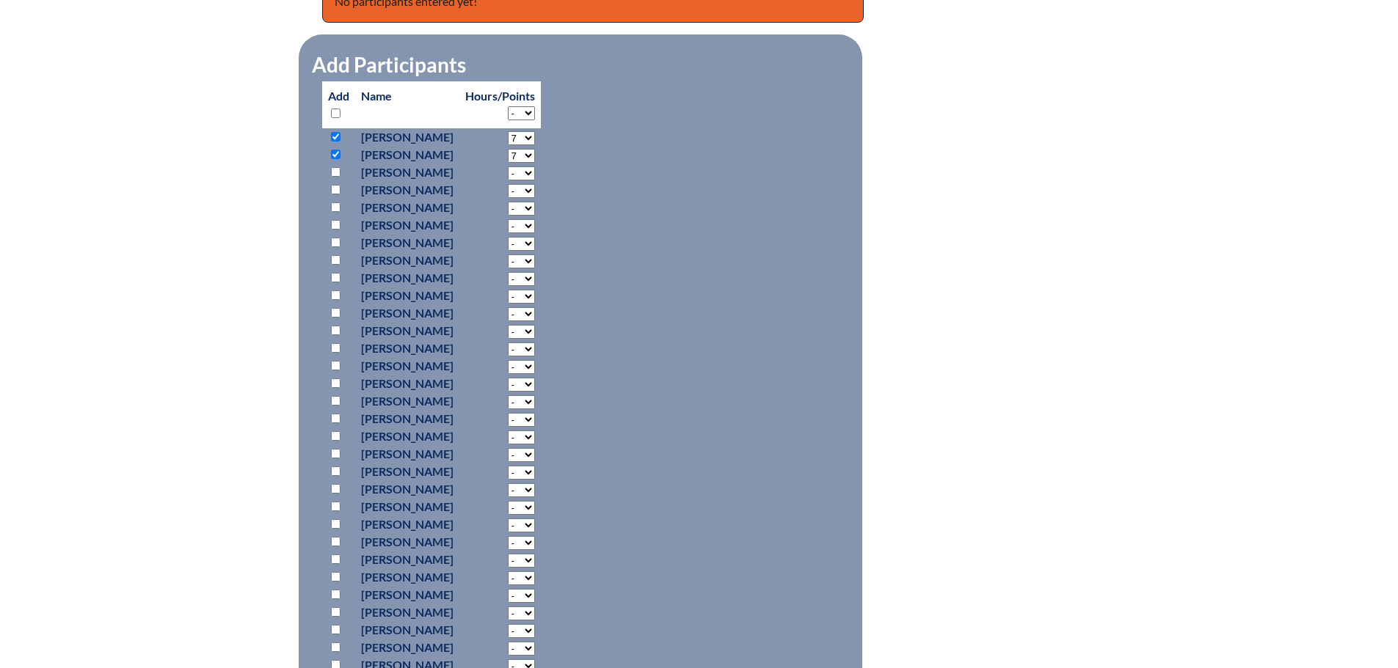
click at [338, 240] on input "checkbox" at bounding box center [336, 243] width 10 height 10
checkbox input "true"
click at [535, 242] on select "- 2 3 4 5 6 7 8 9 10 11 12 13 14 15 16 17 18 19 20 21 22 23 24 25 26 27 28 29 3…" at bounding box center [521, 244] width 27 height 14
select select "7"
click at [535, 237] on select "- 2 3 4 5 6 7 8 9 10 11 12 13 14 15 16 17 18 19 20 21 22 23 24 25 26 27 28 29 3…" at bounding box center [521, 244] width 27 height 14
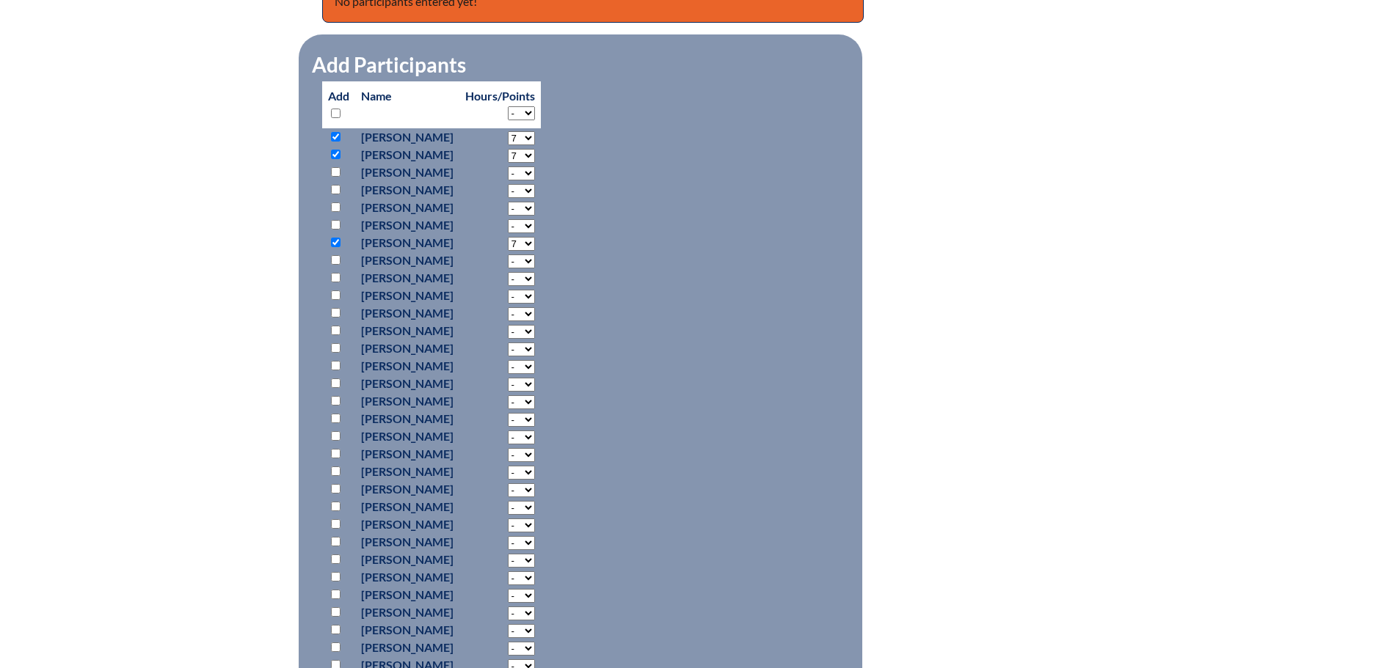
click at [338, 293] on input "checkbox" at bounding box center [336, 296] width 10 height 10
checkbox input "true"
click at [535, 295] on select "- 2 3 4 5 6 7 8 9 10 11 12 13 14 15 16 17 18 19 20 21 22 23 24 25 26 27 28 29 3…" at bounding box center [521, 297] width 27 height 14
select select "7"
click at [535, 290] on select "- 2 3 4 5 6 7 8 9 10 11 12 13 14 15 16 17 18 19 20 21 22 23 24 25 26 27 28 29 3…" at bounding box center [521, 297] width 27 height 14
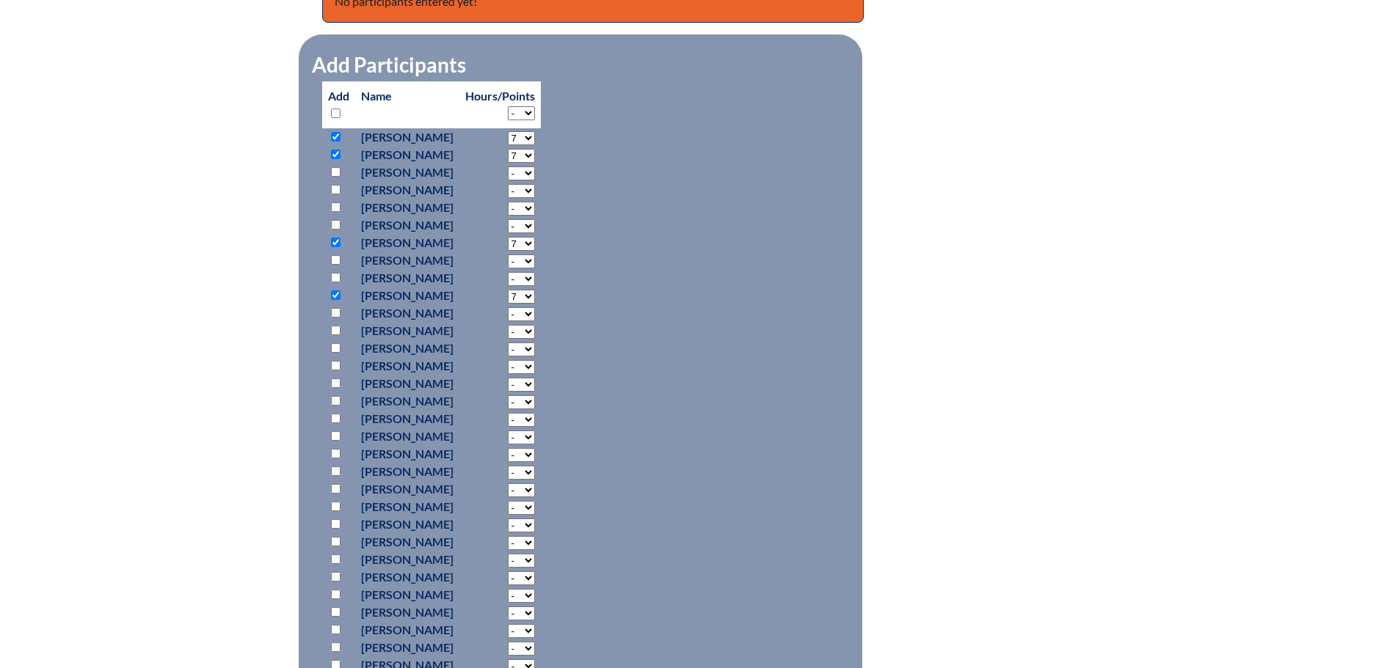
click at [332, 311] on input "checkbox" at bounding box center [336, 313] width 10 height 10
checkbox input "true"
click at [535, 311] on select "- 2 3 4 5 6 7 8 9 10 11 12 13 14 15 16 17 18 19 20 21 22 23 24 25 26 27 28 29 3…" at bounding box center [521, 314] width 27 height 14
select select "7"
click at [535, 307] on select "- 2 3 4 5 6 7 8 9 10 11 12 13 14 15 16 17 18 19 20 21 22 23 24 25 26 27 28 29 3…" at bounding box center [521, 314] width 27 height 14
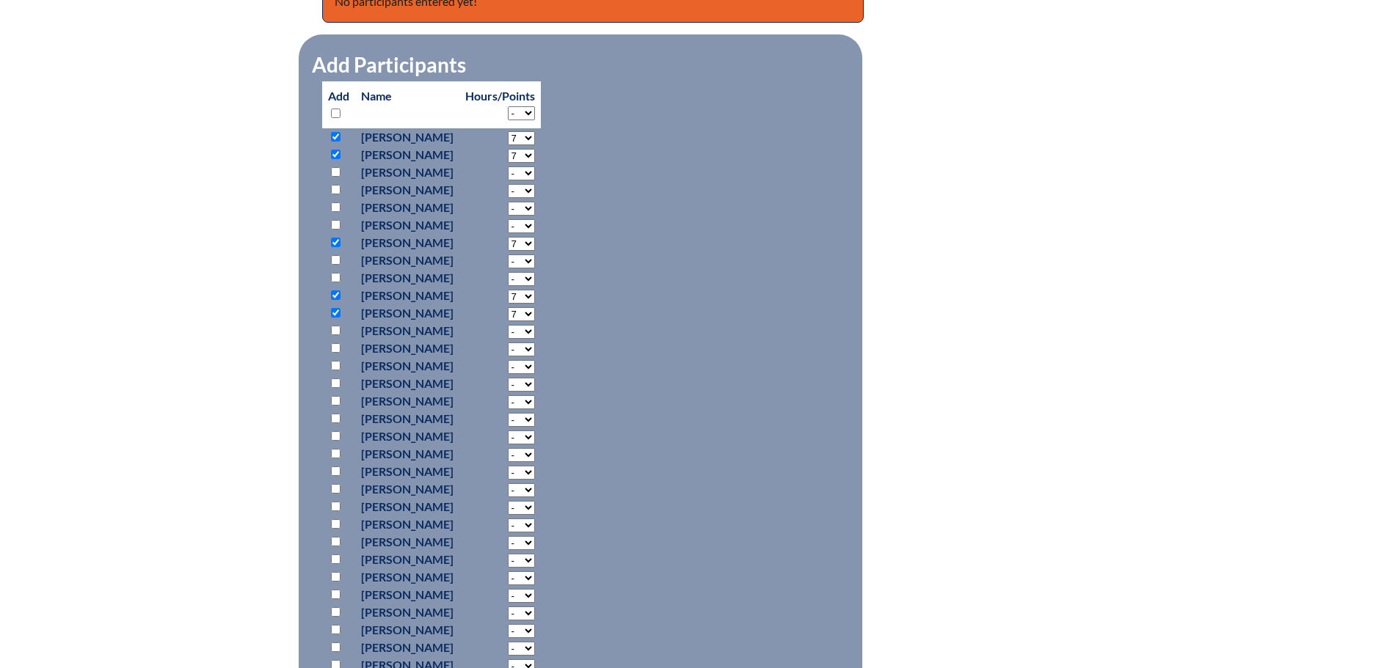
click at [337, 346] on input "checkbox" at bounding box center [336, 348] width 10 height 10
checkbox input "true"
click at [535, 345] on select "- 2 3 4 5 6 7 8 9 10 11 12 13 14 15 16 17 18 19 20 21 22 23 24 25 26 27 28 29 3…" at bounding box center [521, 350] width 27 height 14
select select "7"
click at [535, 343] on select "- 2 3 4 5 6 7 8 9 10 11 12 13 14 15 16 17 18 19 20 21 22 23 24 25 26 27 28 29 3…" at bounding box center [521, 350] width 27 height 14
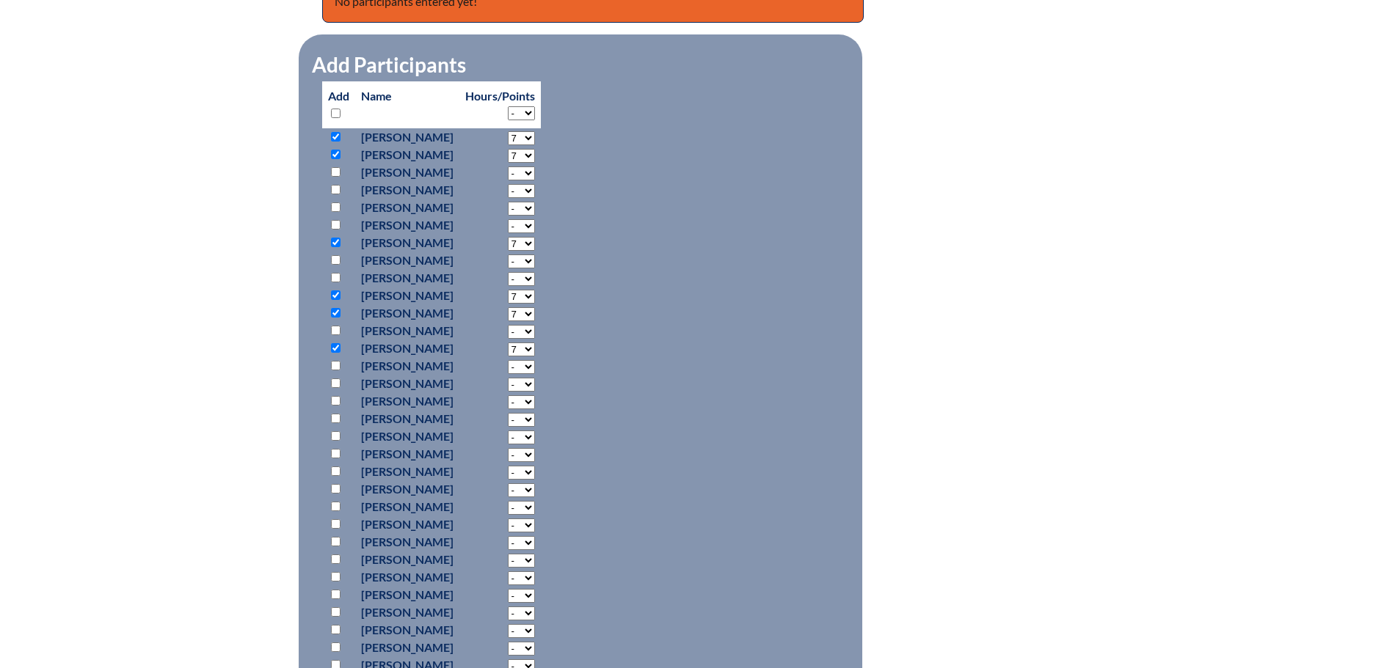
click at [336, 450] on input "checkbox" at bounding box center [336, 454] width 10 height 10
checkbox input "true"
click at [333, 471] on input "checkbox" at bounding box center [336, 472] width 10 height 10
checkbox input "true"
click at [336, 525] on input "checkbox" at bounding box center [336, 524] width 10 height 10
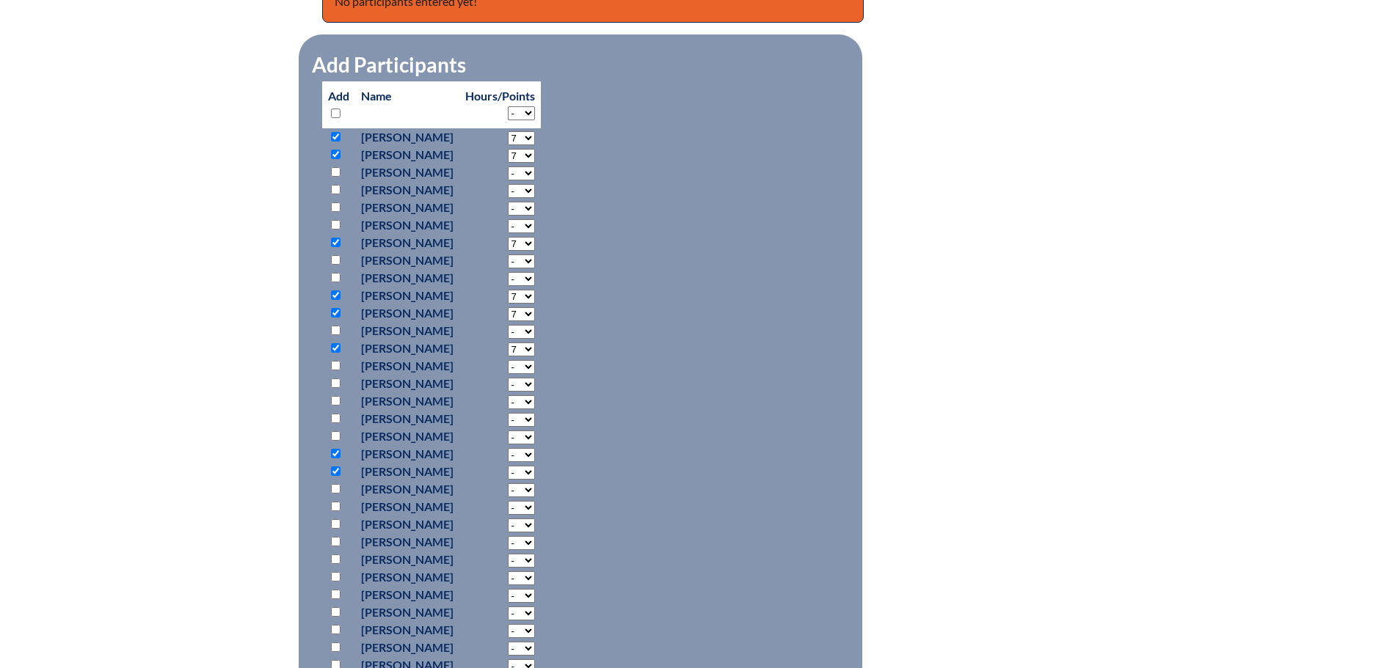
checkbox input "true"
click at [337, 572] on input "checkbox" at bounding box center [336, 577] width 10 height 10
checkbox input "true"
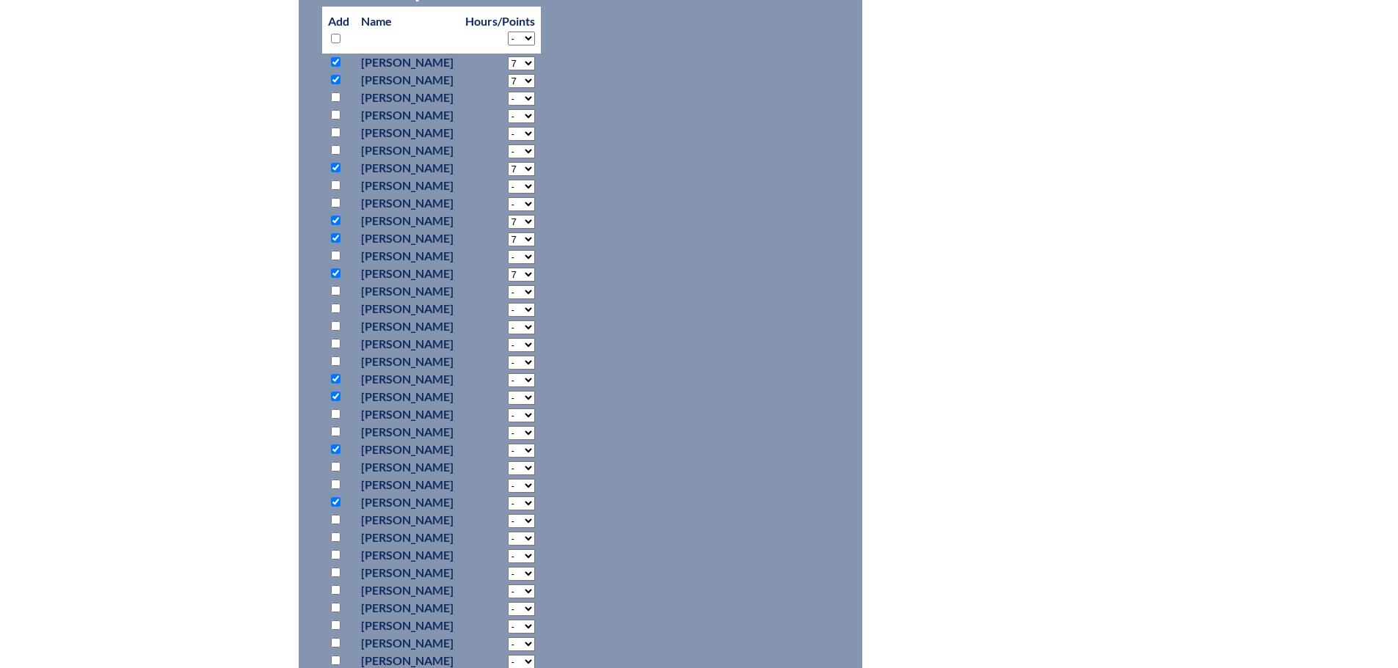
scroll to position [880, 0]
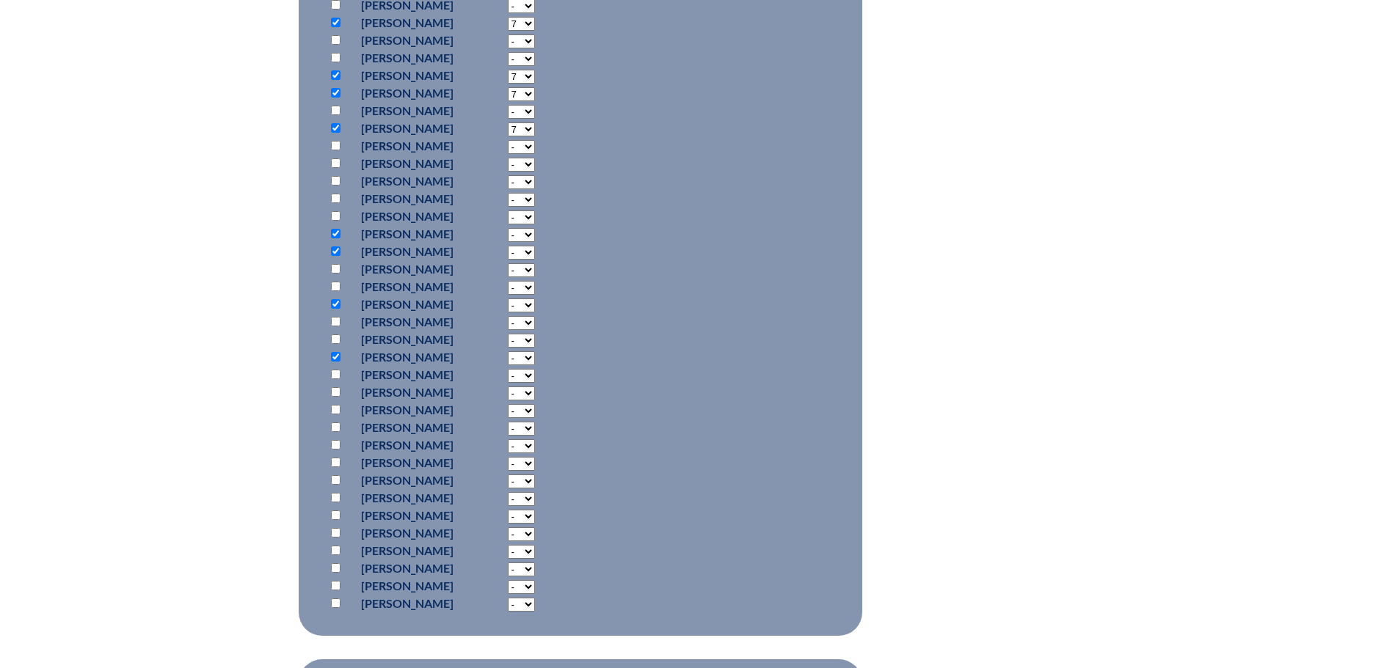
click at [338, 511] on input "checkbox" at bounding box center [336, 516] width 10 height 10
checkbox input "true"
click at [337, 533] on input "checkbox" at bounding box center [336, 533] width 10 height 10
checkbox input "true"
click at [337, 599] on input "checkbox" at bounding box center [336, 604] width 10 height 10
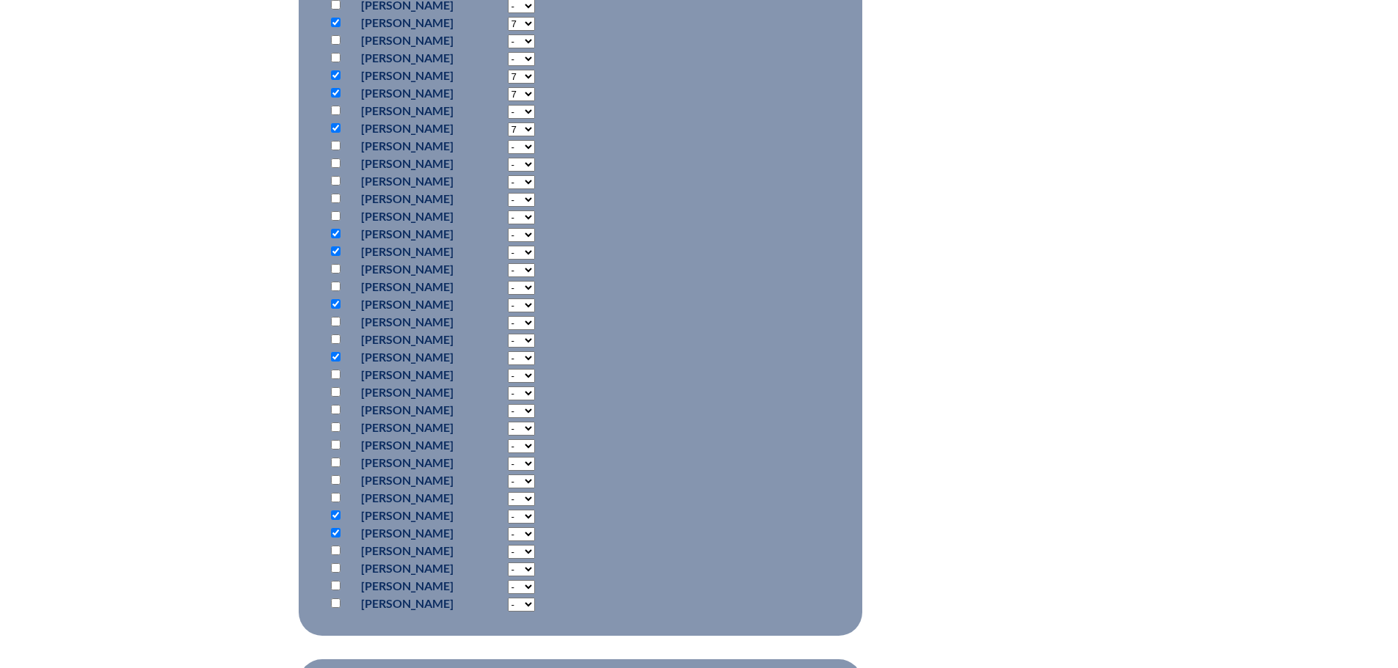
checkbox input "true"
click at [535, 604] on select "- 2 3 4 5 6 7 8 9 10 11 12 13 14 15 16 17 18 19 20 21 22 23 24 25 26 27 28 29 3…" at bounding box center [521, 605] width 27 height 14
select select "7"
click at [535, 598] on select "- 2 3 4 5 6 7 8 9 10 11 12 13 14 15 16 17 18 19 20 21 22 23 24 25 26 27 28 29 3…" at bounding box center [521, 605] width 27 height 14
click at [535, 533] on select "- 2 3 4 5 6 7 8 9 10 11 12 13 14 15 16 17 18 19 20 21 22 23 24 25 26 27 28 29 3…" at bounding box center [521, 535] width 27 height 14
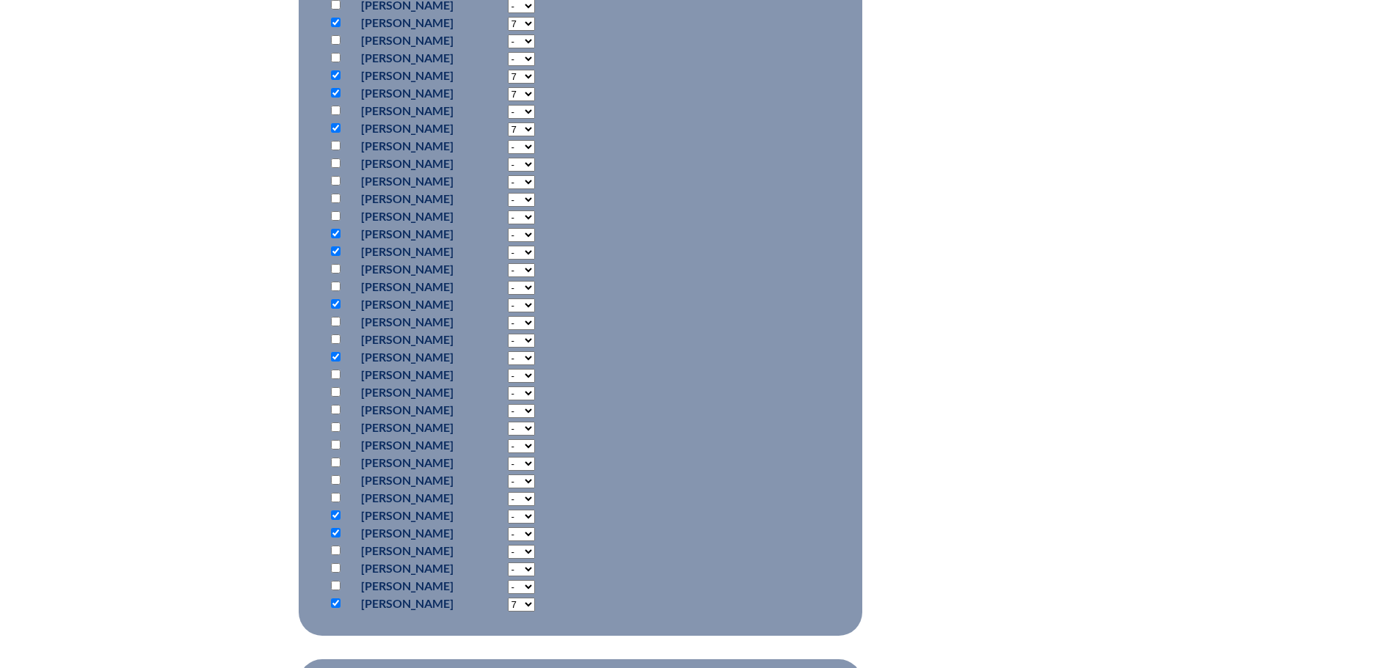
select select "7"
click at [535, 528] on select "- 2 3 4 5 6 7 8 9 10 11 12 13 14 15 16 17 18 19 20 21 22 23 24 25 26 27 28 29 3…" at bounding box center [521, 535] width 27 height 14
click at [535, 511] on select "- 2 3 4 5 6 7 8 9 10 11 12 13 14 15 16 17 18 19 20 21 22 23 24 25 26 27 28 29 3…" at bounding box center [521, 517] width 27 height 14
select select "7"
click at [535, 510] on select "- 2 3 4 5 6 7 8 9 10 11 12 13 14 15 16 17 18 19 20 21 22 23 24 25 26 27 28 29 3…" at bounding box center [521, 517] width 27 height 14
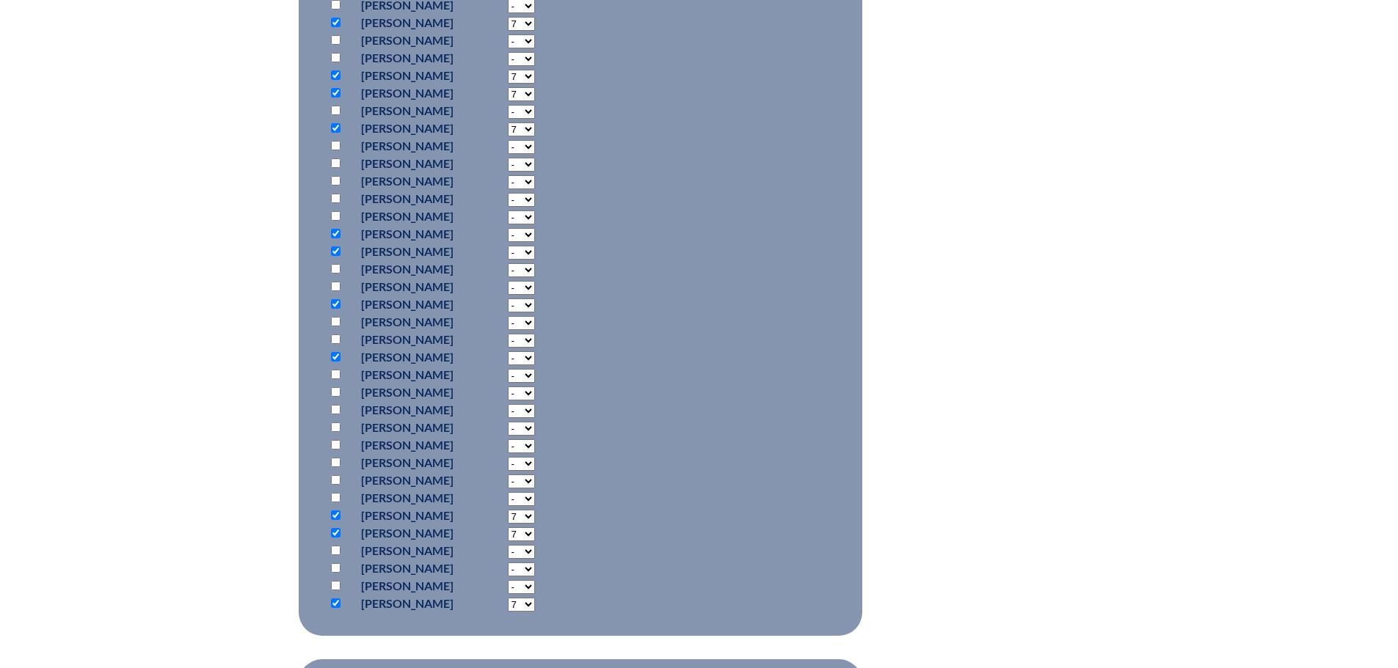
click at [535, 354] on select "- 2 3 4 5 6 7 8 9 10 11 12 13 14 15 16 17 18 19 20 21 22 23 24 25 26 27 28 29 3…" at bounding box center [521, 358] width 27 height 14
select select "7"
click at [535, 351] on select "- 2 3 4 5 6 7 8 9 10 11 12 13 14 15 16 17 18 19 20 21 22 23 24 25 26 27 28 29 3…" at bounding box center [521, 358] width 27 height 14
click at [535, 303] on select "- 2 3 4 5 6 7 8 9 10 11 12 13 14 15 16 17 18 19 20 21 22 23 24 25 26 27 28 29 3…" at bounding box center [521, 306] width 27 height 14
select select "7"
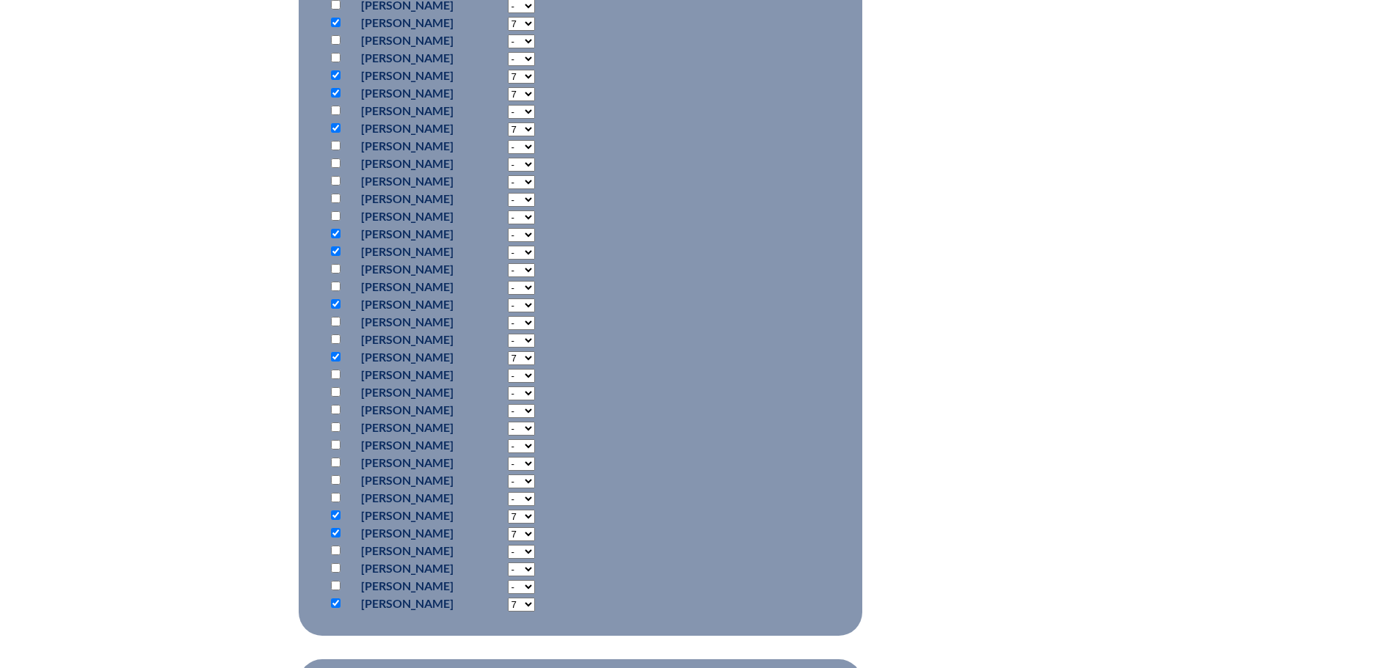
click at [535, 299] on select "- 2 3 4 5 6 7 8 9 10 11 12 13 14 15 16 17 18 19 20 21 22 23 24 25 26 27 28 29 3…" at bounding box center [521, 306] width 27 height 14
click at [535, 251] on select "- 2 3 4 5 6 7 8 9 10 11 12 13 14 15 16 17 18 19 20 21 22 23 24 25 26 27 28 29 3…" at bounding box center [521, 253] width 27 height 14
select select "7"
click at [535, 246] on select "- 2 3 4 5 6 7 8 9 10 11 12 13 14 15 16 17 18 19 20 21 22 23 24 25 26 27 28 29 3…" at bounding box center [521, 253] width 27 height 14
click at [535, 228] on select "- 2 3 4 5 6 7 8 9 10 11 12 13 14 15 16 17 18 19 20 21 22 23 24 25 26 27 28 29 3…" at bounding box center [521, 235] width 27 height 14
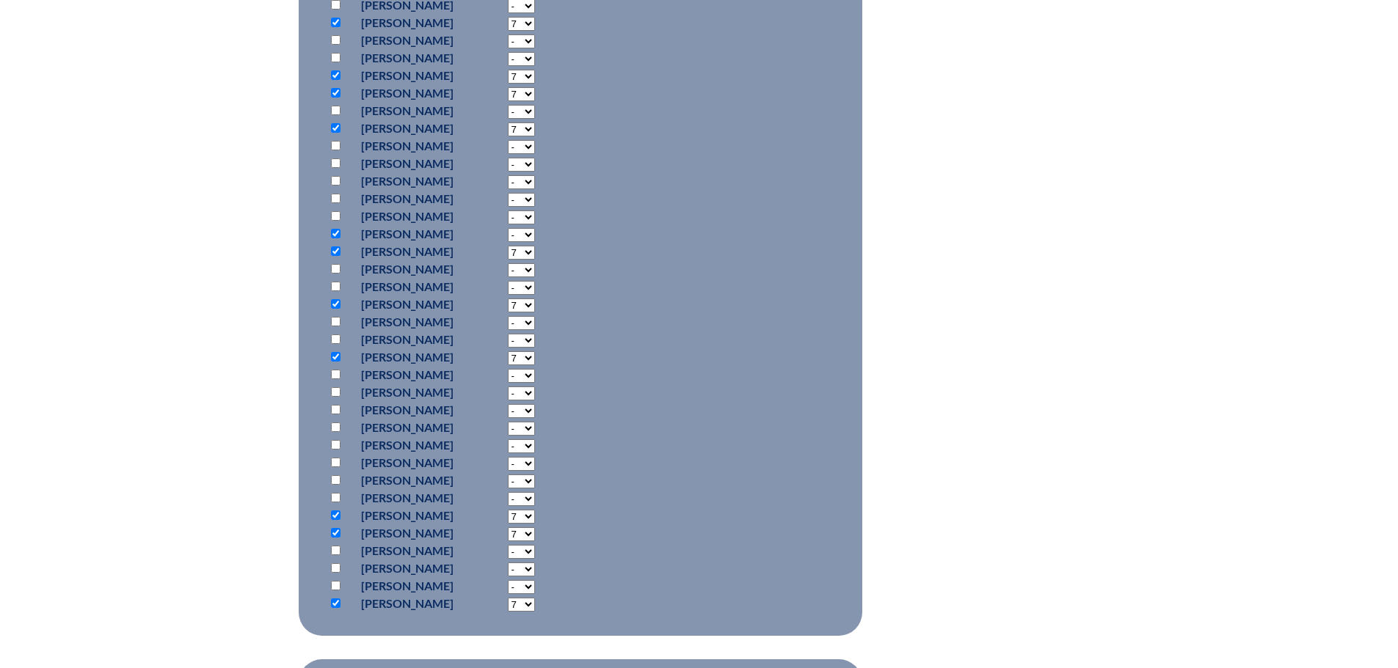
select select "7"
click at [535, 228] on select "- 2 3 4 5 6 7 8 9 10 11 12 13 14 15 16 17 18 19 20 21 22 23 24 25 26 27 28 29 3…" at bounding box center [521, 235] width 27 height 14
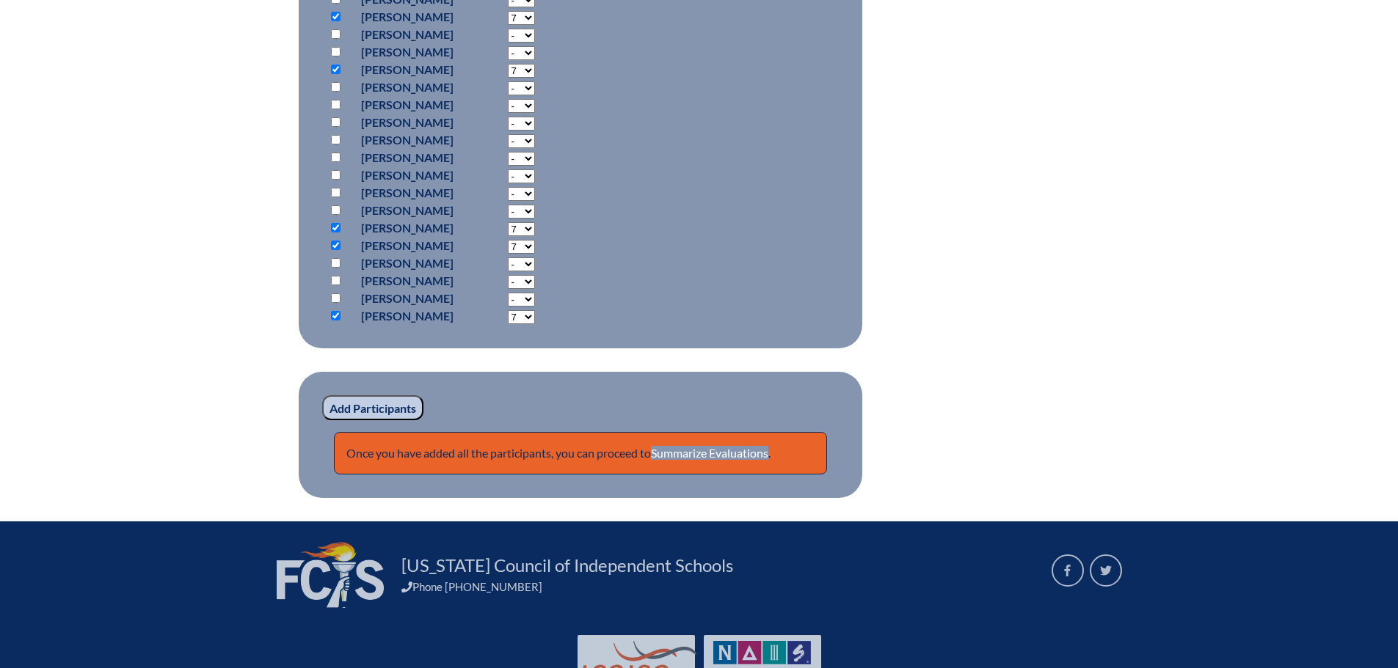
scroll to position [1174, 0]
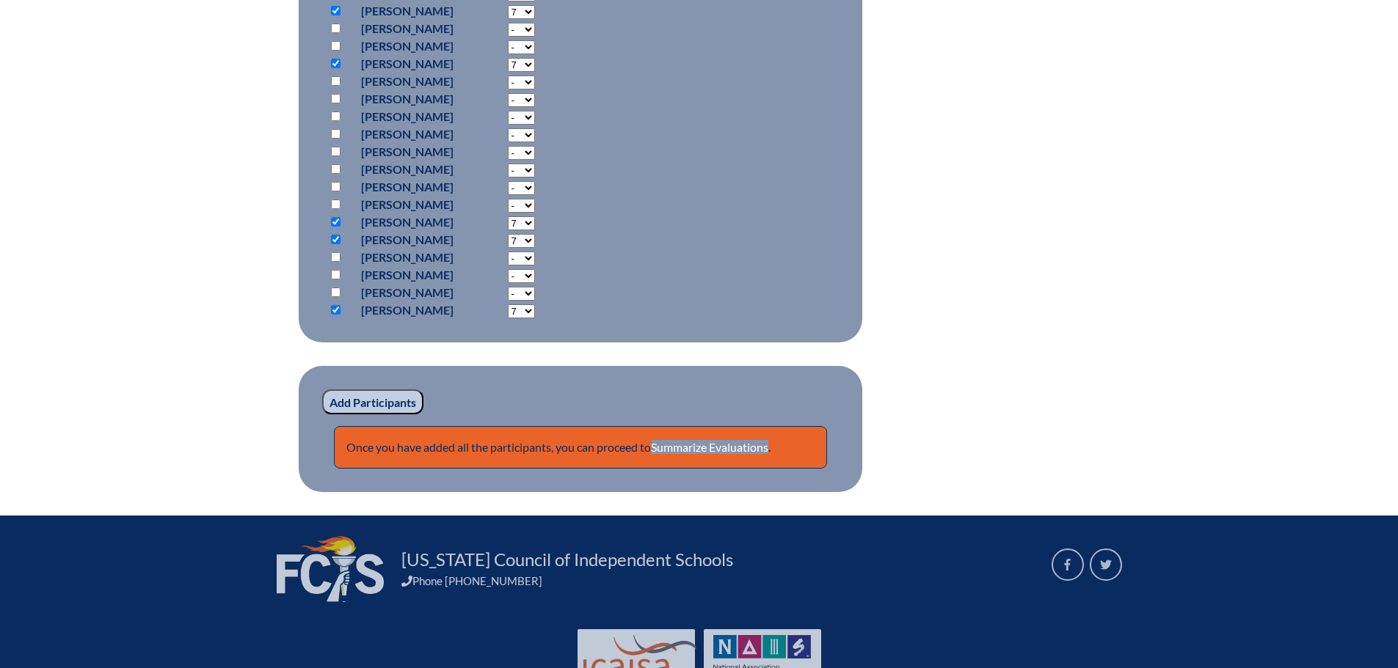
click at [350, 394] on input "Add Participants" at bounding box center [372, 402] width 101 height 25
